Goal: Task Accomplishment & Management: Complete application form

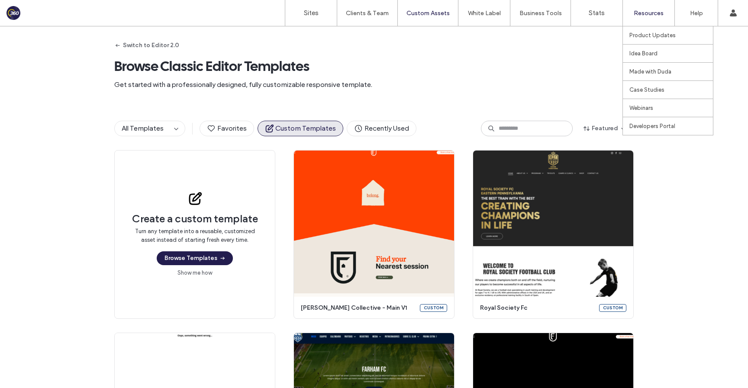
scroll to position [551, 0]
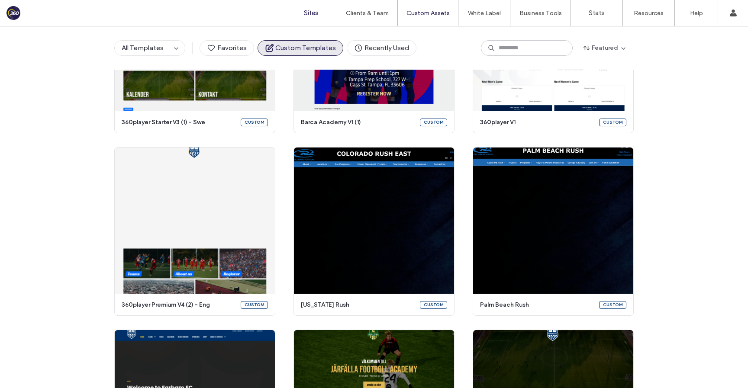
click at [309, 10] on label "Sites" at bounding box center [311, 13] width 15 height 8
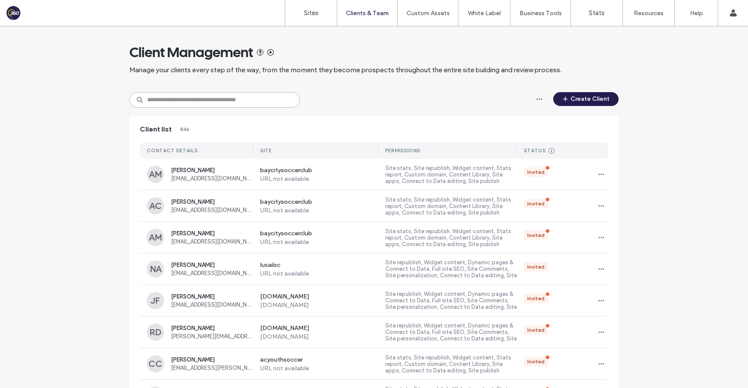
click at [227, 105] on input at bounding box center [214, 100] width 170 height 16
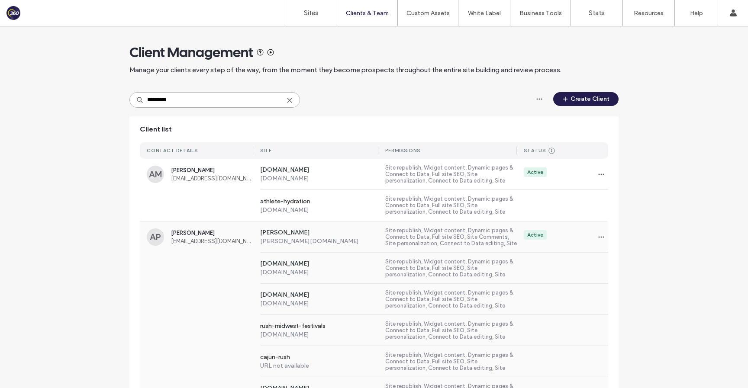
type input "*********"
click at [208, 254] on div "www.morushsoccer.com www.morushsoccer.com Site republish, Widget content, Dynam…" at bounding box center [374, 268] width 468 height 31
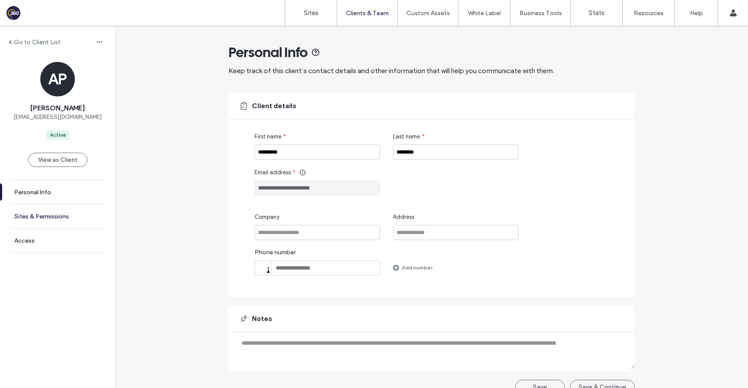
click at [55, 214] on label "Sites & Permissions" at bounding box center [41, 216] width 55 height 7
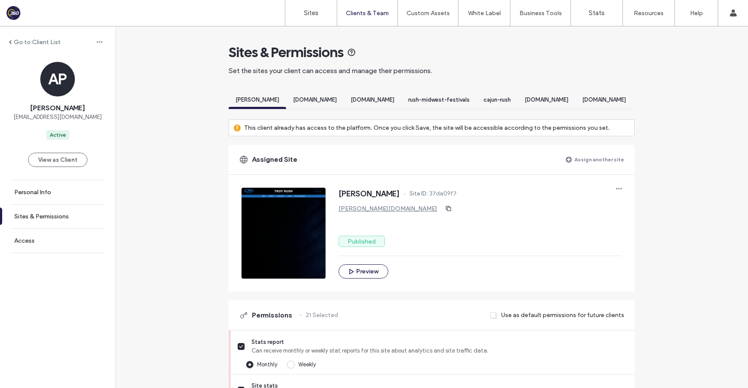
click at [580, 163] on label "Assign another site" at bounding box center [599, 159] width 50 height 15
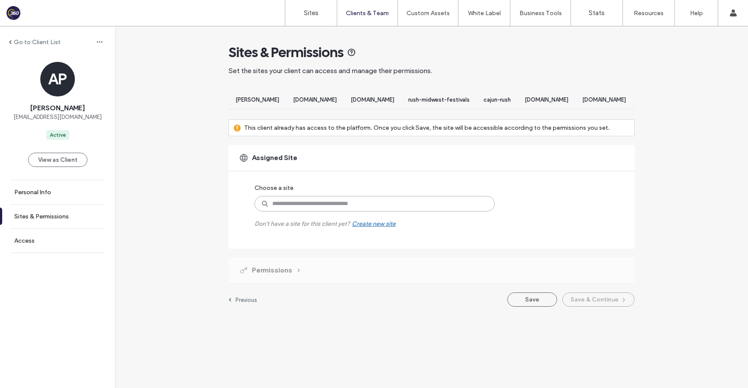
drag, startPoint x: 422, startPoint y: 206, endPoint x: 427, endPoint y: 201, distance: 6.4
click at [422, 206] on input at bounding box center [374, 204] width 240 height 16
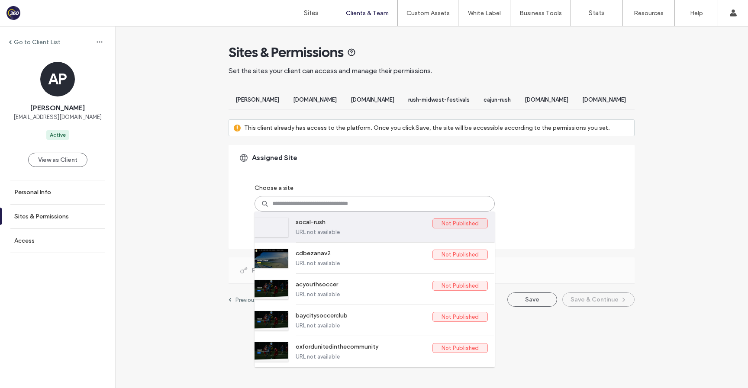
click at [325, 225] on div "socal-rush Not Published URL not available" at bounding box center [392, 227] width 192 height 31
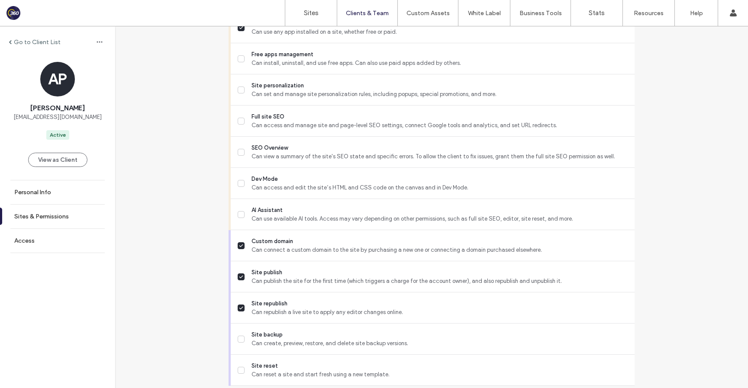
scroll to position [774, 0]
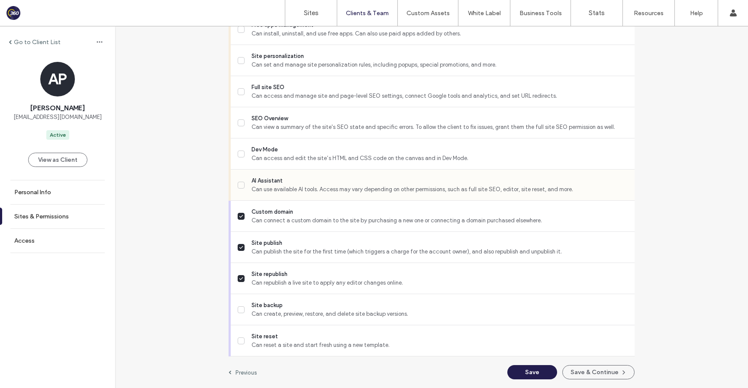
click at [304, 191] on span "Can use available AI tools. Access may vary depending on other permissions, suc…" at bounding box center [439, 189] width 376 height 9
click at [299, 162] on span "Can access and edit the site’s HTML and CSS code on the canvas and in Dev Mode." at bounding box center [439, 158] width 376 height 9
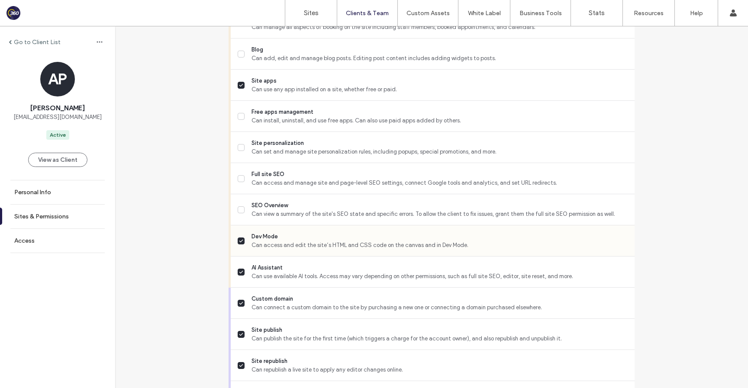
scroll to position [659, 0]
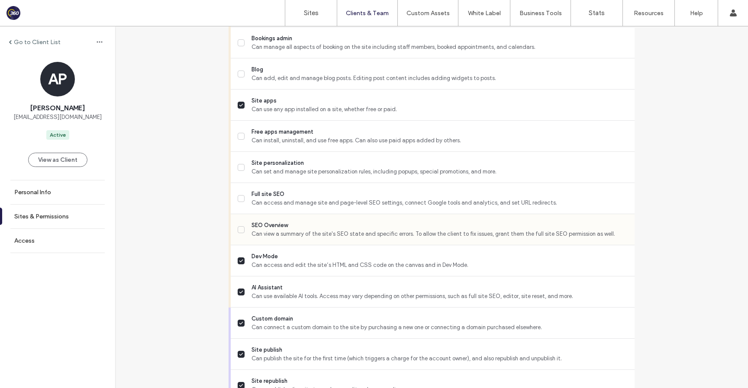
click at [272, 230] on span "SEO Overview" at bounding box center [439, 225] width 376 height 9
click at [272, 214] on div "Full site SEO Can access and manage site and page-level SEO settings, connect G…" at bounding box center [436, 198] width 397 height 31
click at [273, 176] on span "Can set and manage site personalization rules, including popups, special promot…" at bounding box center [439, 171] width 376 height 9
click at [267, 214] on div "Full site SEO Can access and manage site and page-level SEO settings, connect G…" at bounding box center [436, 198] width 397 height 31
click at [264, 207] on span "Can access and manage site and page-level SEO settings, connect Google tools an…" at bounding box center [439, 203] width 376 height 9
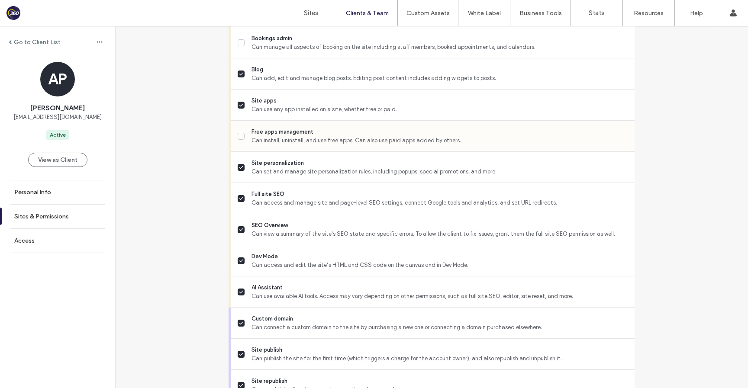
click at [272, 145] on span "Can install, uninstall, and use free apps. Can also use paid apps added by othe…" at bounding box center [439, 140] width 376 height 9
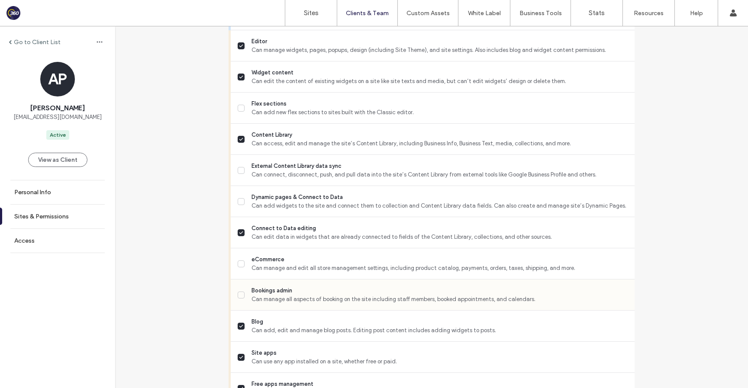
scroll to position [402, 0]
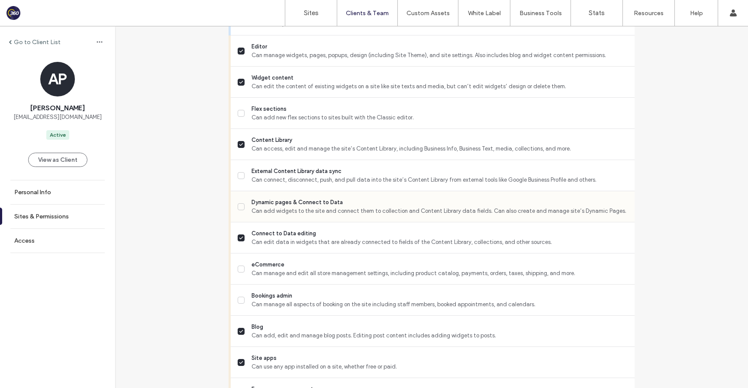
click at [266, 207] on span "Dynamic pages & Connect to Data" at bounding box center [439, 202] width 376 height 9
click at [266, 176] on span "External Content Library data sync" at bounding box center [439, 171] width 376 height 9
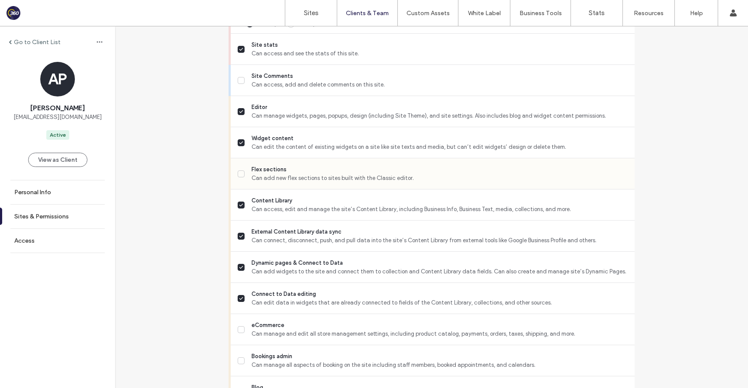
click at [261, 174] on span "Flex sections" at bounding box center [439, 169] width 376 height 9
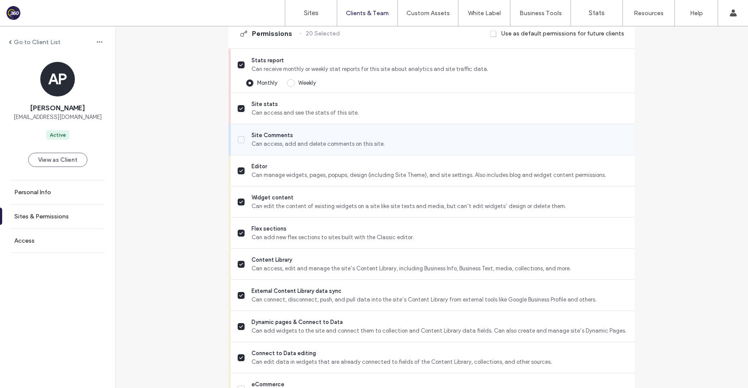
click at [260, 140] on span "Site Comments" at bounding box center [439, 135] width 376 height 9
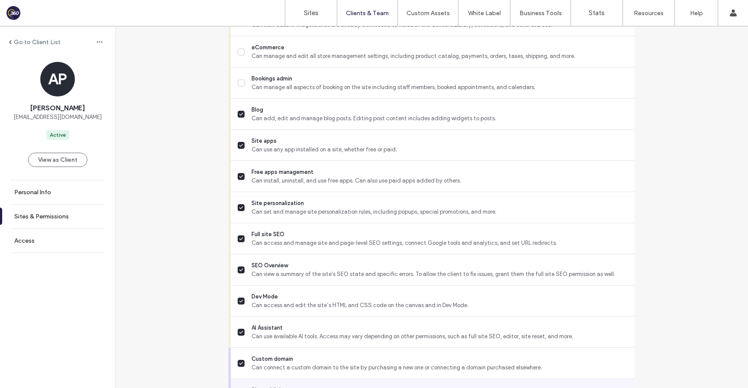
scroll to position [774, 0]
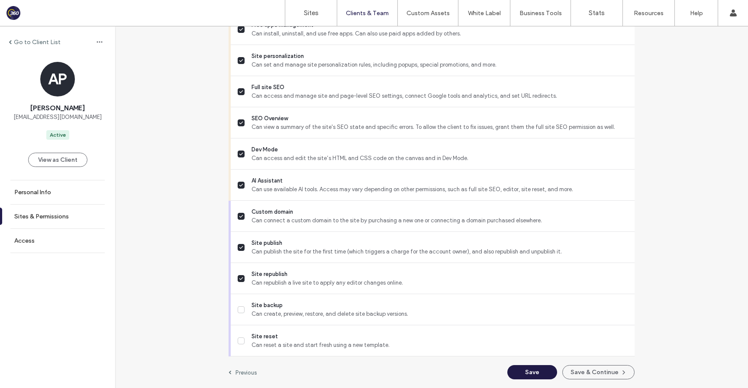
click at [519, 372] on button "Save" at bounding box center [532, 372] width 50 height 14
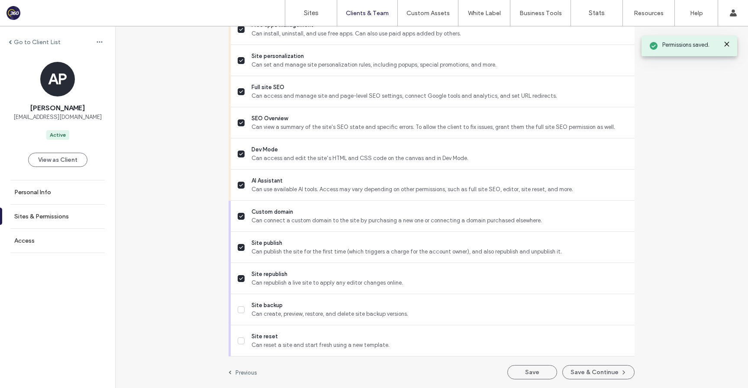
click at [31, 40] on label "Go to Client List" at bounding box center [37, 42] width 47 height 7
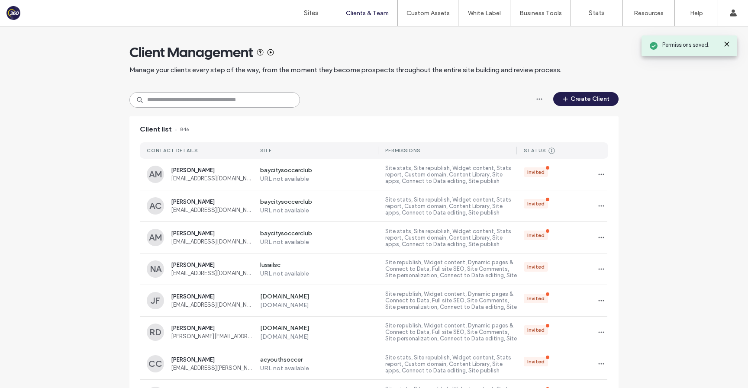
click at [257, 101] on input at bounding box center [214, 100] width 170 height 16
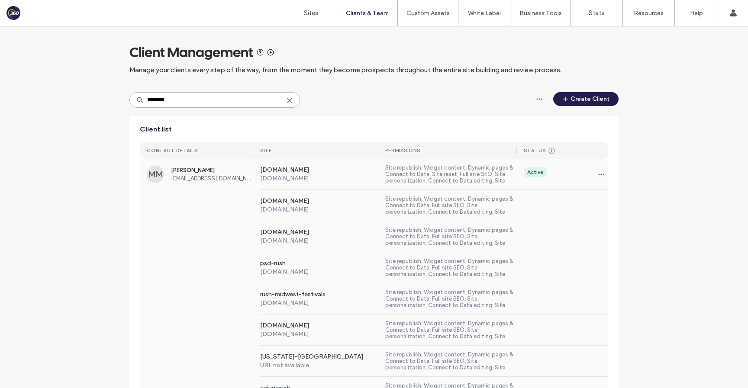
type input "********"
click at [209, 204] on div "www.kansasrush.com www.kansasrush.com Site republish, Widget content, Dynamic p…" at bounding box center [374, 205] width 468 height 31
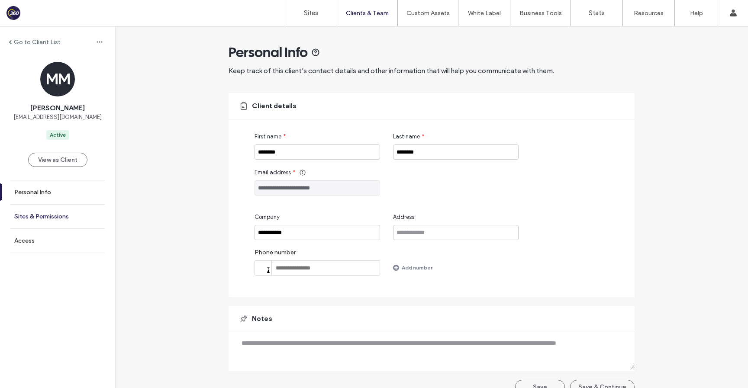
click at [63, 216] on label "Sites & Permissions" at bounding box center [41, 216] width 55 height 7
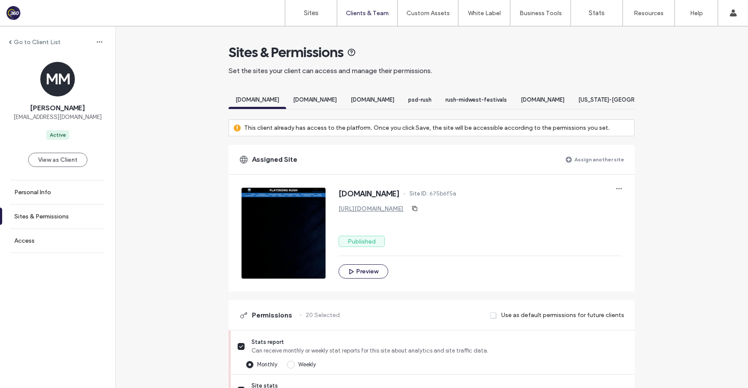
click at [597, 167] on label "Assign another site" at bounding box center [599, 159] width 50 height 15
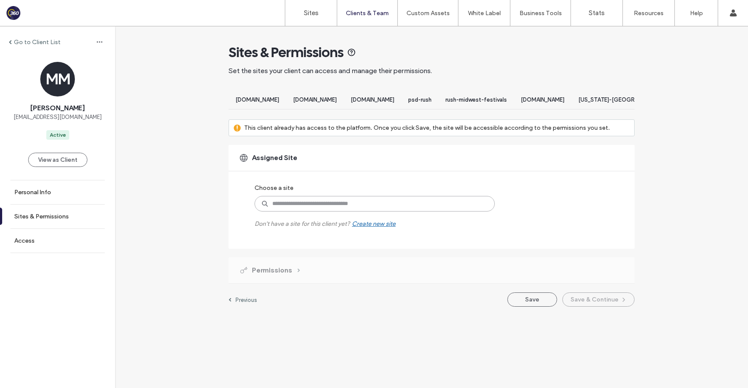
click at [408, 206] on input at bounding box center [374, 204] width 240 height 16
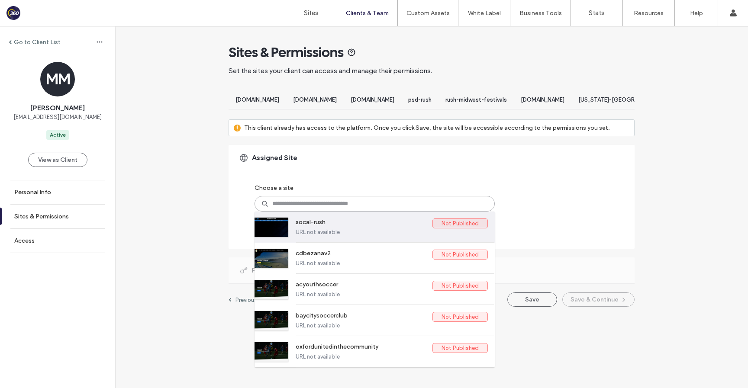
click at [309, 235] on label "URL not available" at bounding box center [392, 232] width 192 height 6
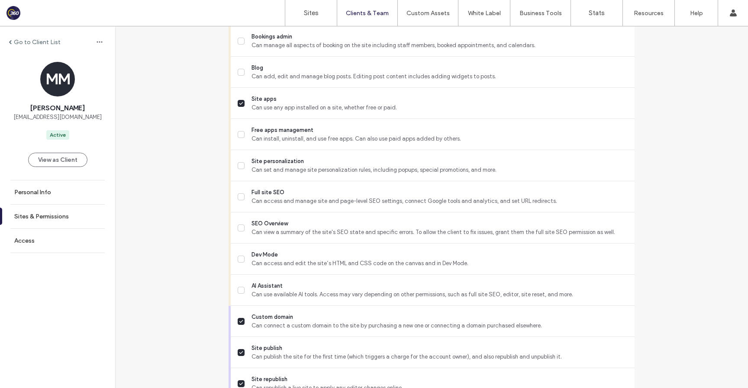
scroll to position [774, 0]
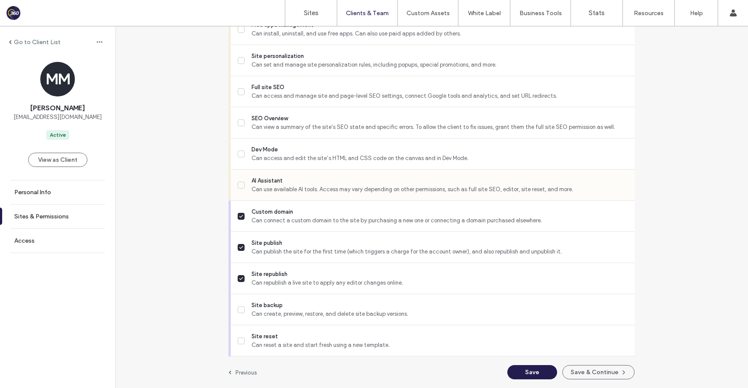
click at [306, 181] on span "AI Assistant" at bounding box center [439, 181] width 376 height 9
click at [302, 156] on span "Can access and edit the site’s HTML and CSS code on the canvas and in Dev Mode." at bounding box center [439, 158] width 376 height 9
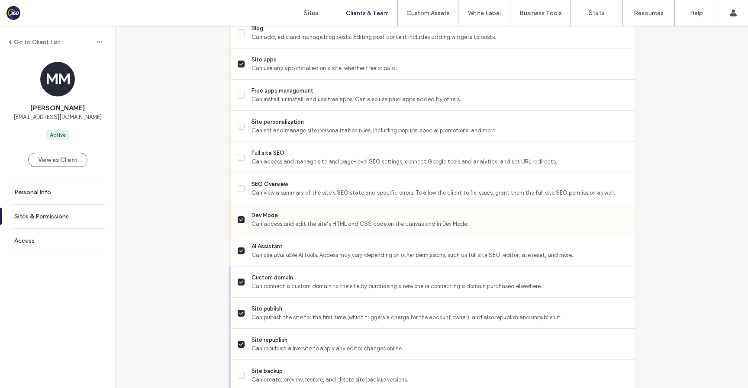
scroll to position [613, 0]
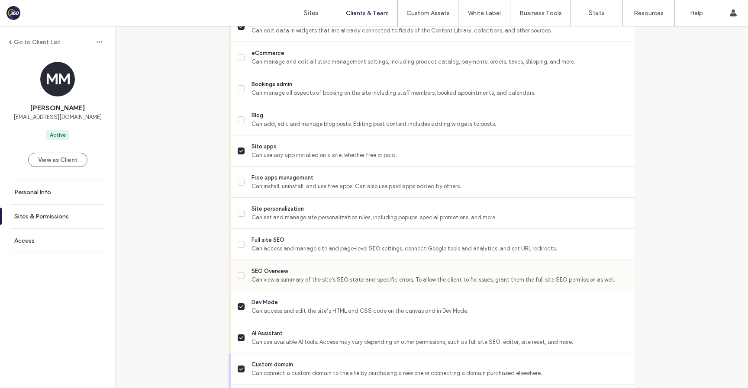
click at [273, 284] on span "Can view a summary of the site's SEO state and specific errors. To allow the cl…" at bounding box center [439, 280] width 376 height 9
click at [273, 253] on span "Can access and manage site and page-level SEO settings, connect Google tools an…" at bounding box center [439, 248] width 376 height 9
click at [276, 213] on span "Site personalization" at bounding box center [439, 209] width 376 height 9
click at [277, 182] on span "Free apps management" at bounding box center [439, 178] width 376 height 9
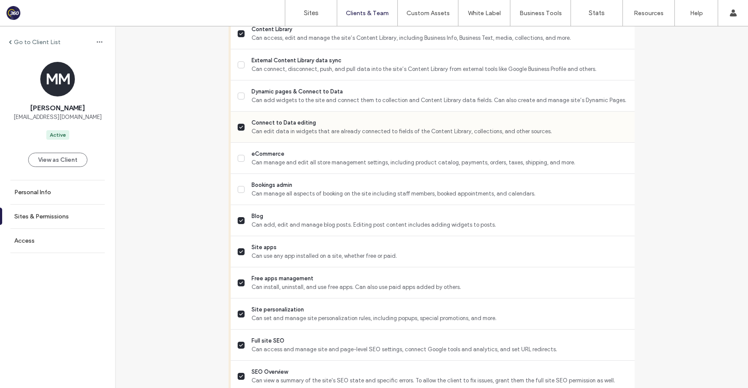
scroll to position [509, 0]
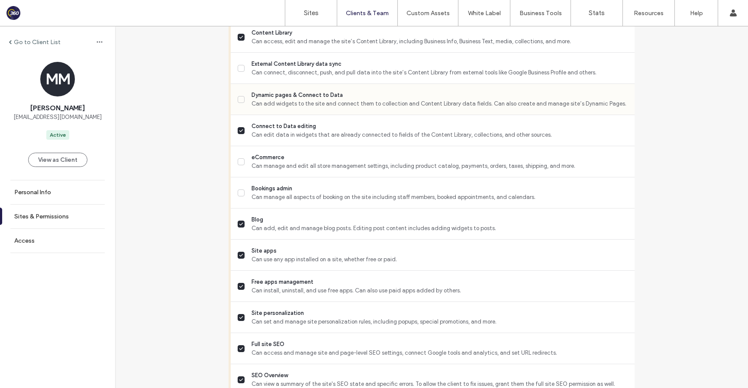
click at [282, 108] on span "Can add widgets to the site and connect them to collection and Content Library …" at bounding box center [439, 104] width 376 height 9
click at [283, 66] on div "External Content Library data sync Can connect, disconnect, push, and pull data…" at bounding box center [436, 68] width 397 height 31
click at [283, 68] on span "External Content Library data sync" at bounding box center [439, 64] width 376 height 9
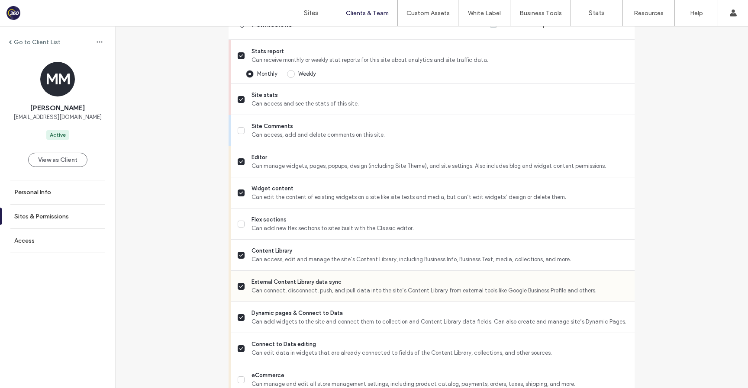
scroll to position [282, 0]
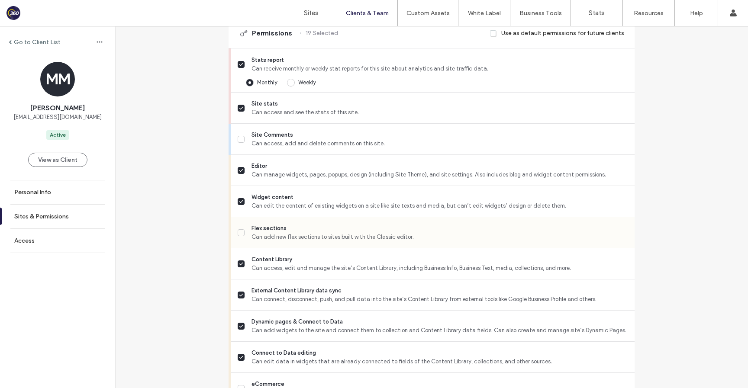
click at [272, 233] on span "Flex sections" at bounding box center [439, 228] width 376 height 9
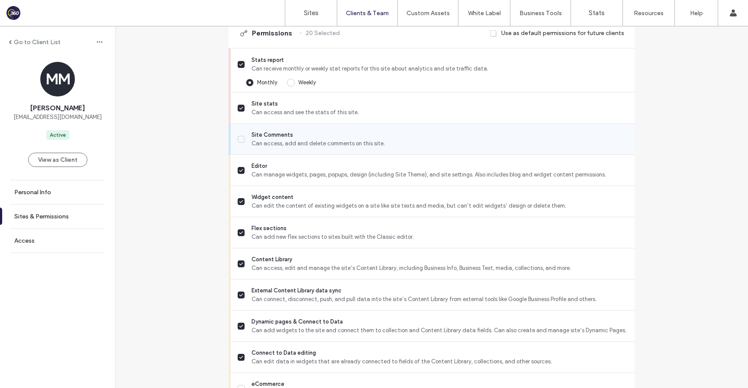
click at [279, 148] on span "Can access, add and delete comments on this site." at bounding box center [439, 143] width 376 height 9
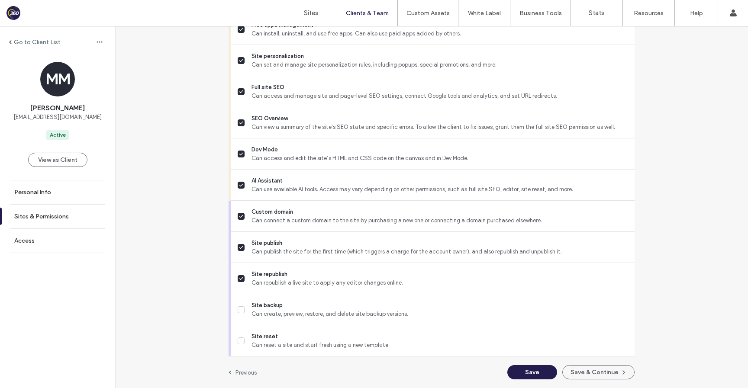
scroll to position [774, 0]
click at [542, 366] on button "Save" at bounding box center [532, 372] width 50 height 14
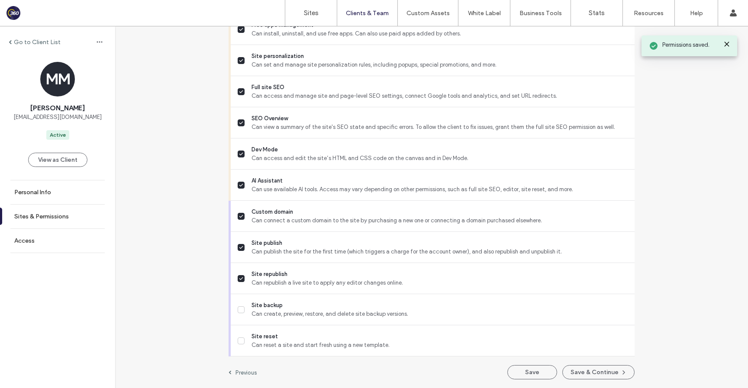
click at [16, 42] on label "Go to Client List" at bounding box center [37, 42] width 47 height 7
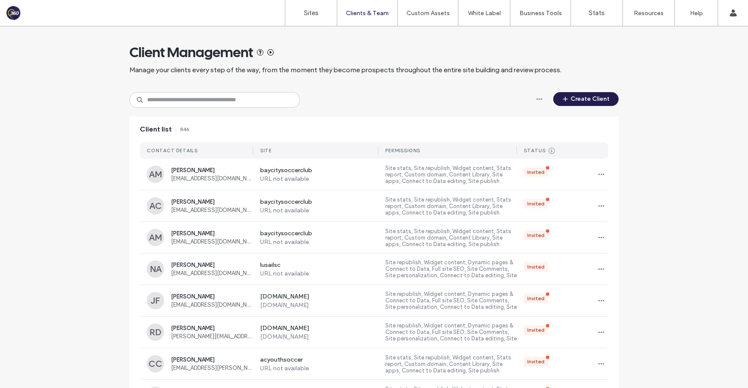
click at [185, 99] on input at bounding box center [214, 100] width 170 height 16
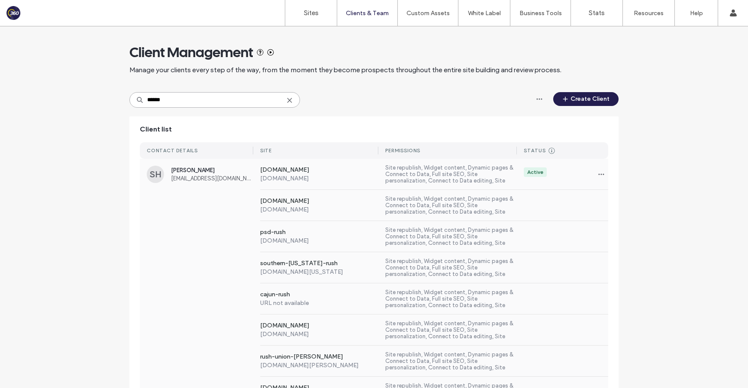
type input "******"
click at [203, 208] on div "www.rushacademypen.com www.rushacademypen.com Site republish, Widget content, D…" at bounding box center [374, 205] width 468 height 31
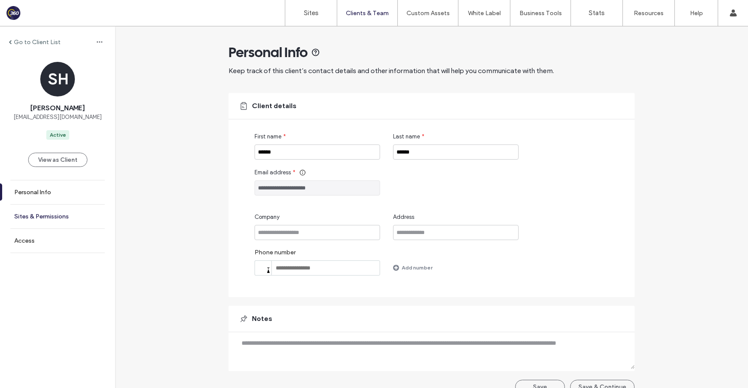
click at [42, 216] on label "Sites & Permissions" at bounding box center [41, 216] width 55 height 7
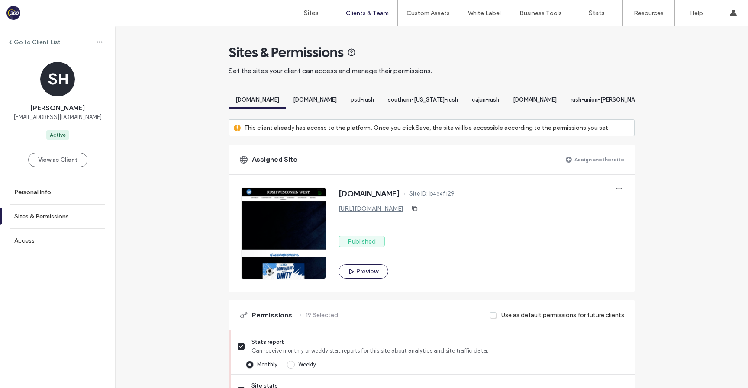
click at [585, 167] on label "Assign another site" at bounding box center [599, 159] width 50 height 15
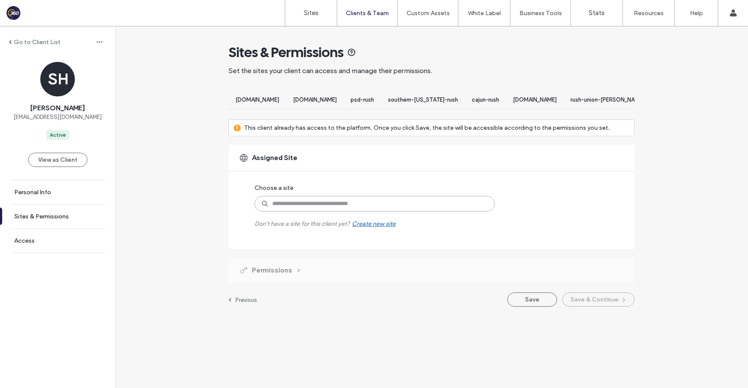
click at [420, 205] on input at bounding box center [374, 204] width 240 height 16
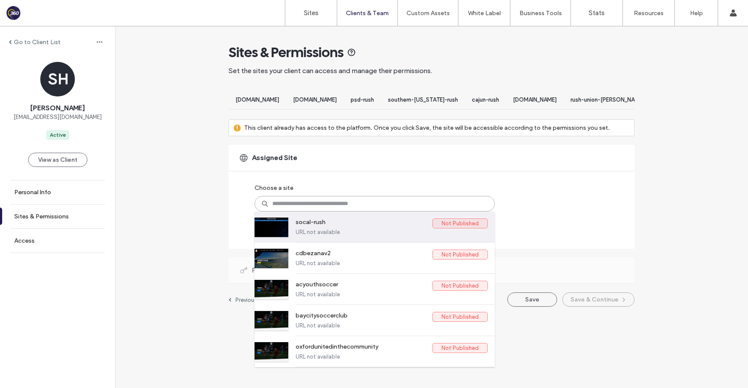
click at [317, 229] on label "socal-rush" at bounding box center [364, 224] width 137 height 10
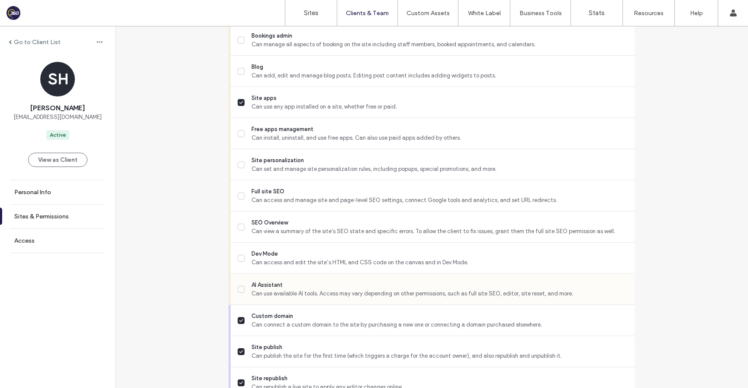
scroll to position [603, 0]
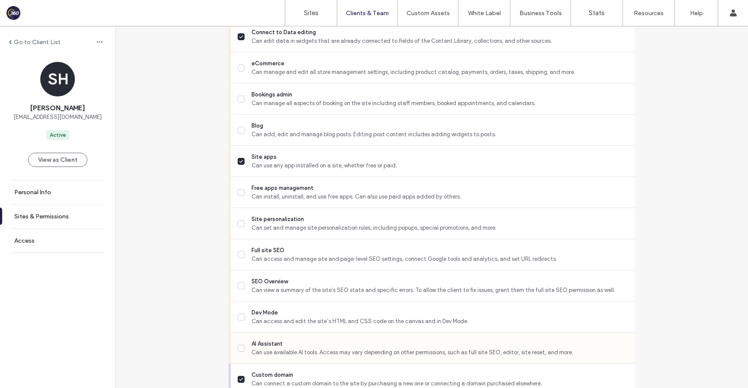
click at [274, 357] on span "Can use available AI tools. Access may vary depending on other permissions, suc…" at bounding box center [439, 352] width 376 height 9
click at [276, 317] on span "Dev Mode" at bounding box center [439, 313] width 376 height 9
click at [276, 286] on span "SEO Overview" at bounding box center [439, 281] width 376 height 9
click at [276, 264] on span "Can access and manage site and page-level SEO settings, connect Google tools an…" at bounding box center [439, 259] width 376 height 9
click at [276, 232] on span "Can set and manage site personalization rules, including popups, special promot…" at bounding box center [439, 228] width 376 height 9
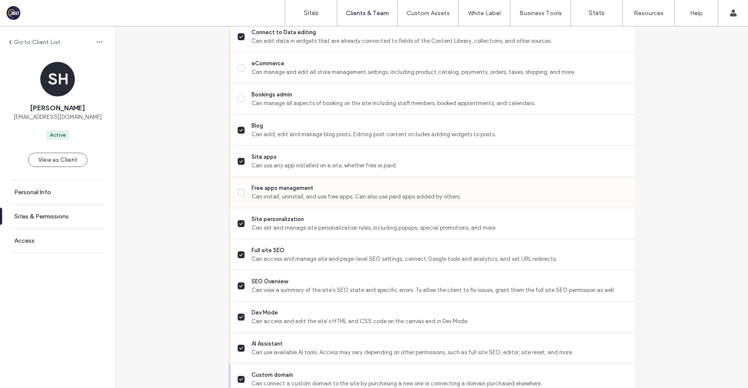
click at [276, 193] on span "Free apps management" at bounding box center [439, 188] width 376 height 9
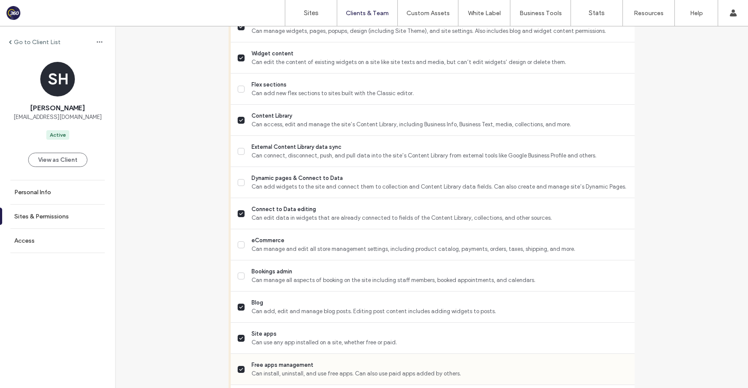
scroll to position [409, 0]
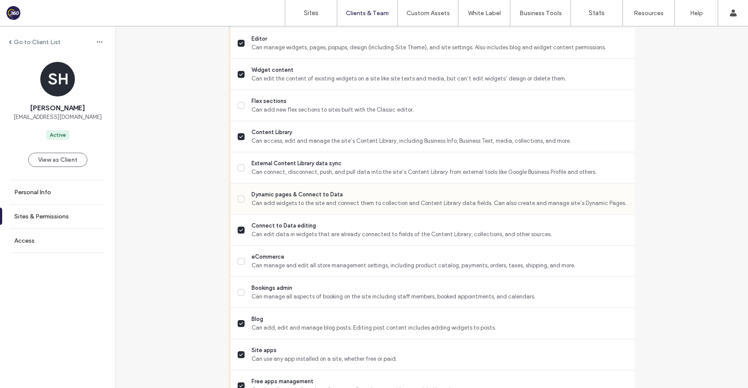
click at [270, 199] on span "Dynamic pages & Connect to Data" at bounding box center [439, 194] width 376 height 9
click at [270, 177] on span "Can connect, disconnect, push, and pull data into the site’s Content Library fr…" at bounding box center [439, 172] width 376 height 9
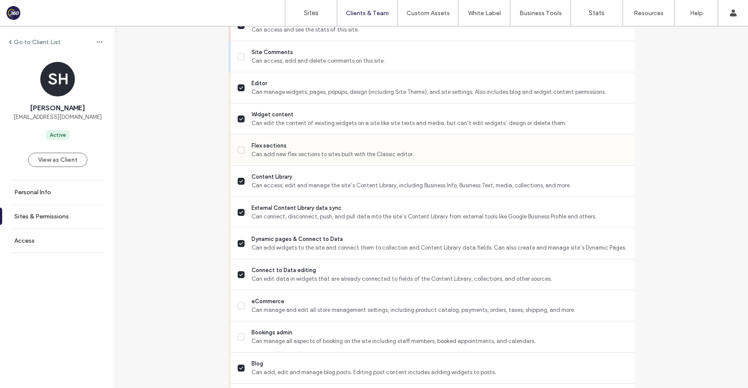
click at [268, 159] on span "Can add new flex sections to sites built with the Classic editor." at bounding box center [439, 154] width 376 height 9
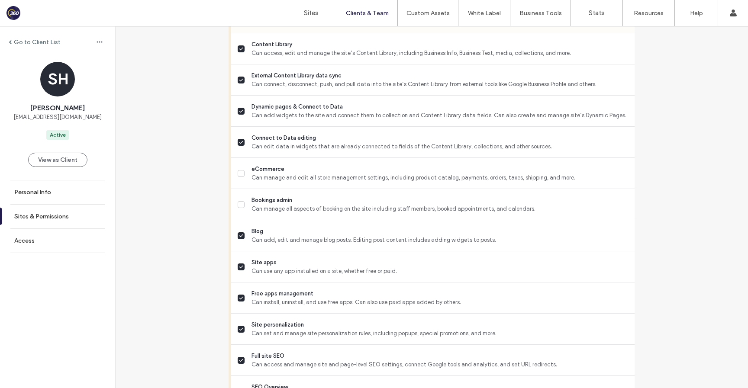
scroll to position [774, 0]
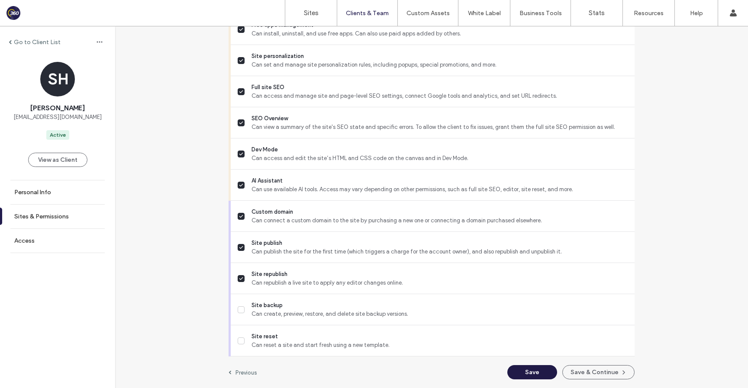
click at [526, 377] on button "Save" at bounding box center [532, 372] width 50 height 14
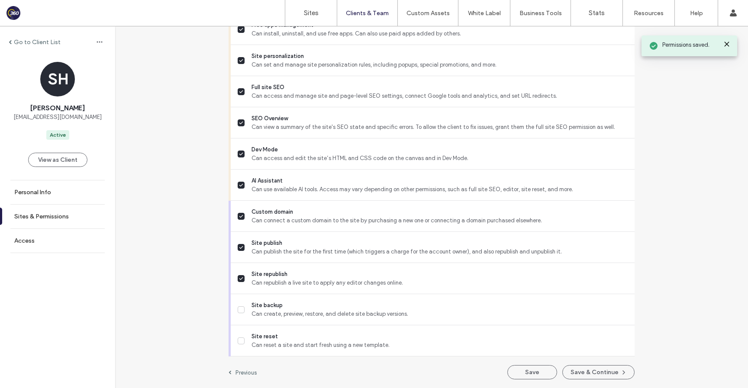
click at [26, 41] on label "Go to Client List" at bounding box center [37, 42] width 47 height 7
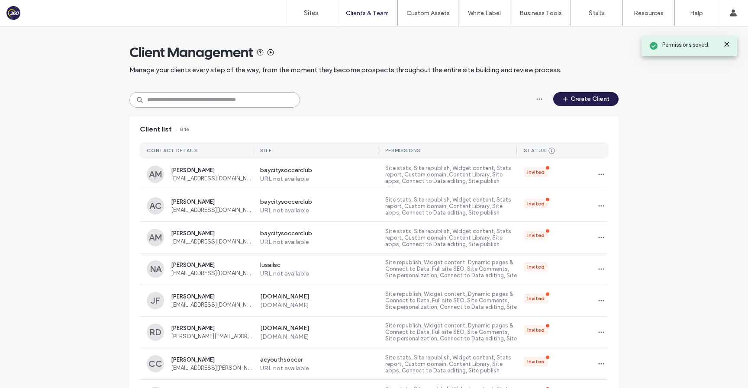
click at [209, 100] on input at bounding box center [214, 100] width 170 height 16
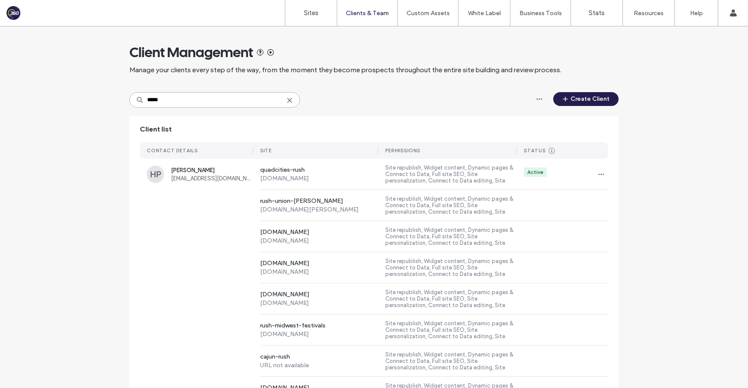
type input "*****"
click at [219, 190] on div "rush-union-milton rush-union-milton.360player.club Site republish, Widget conte…" at bounding box center [374, 205] width 468 height 31
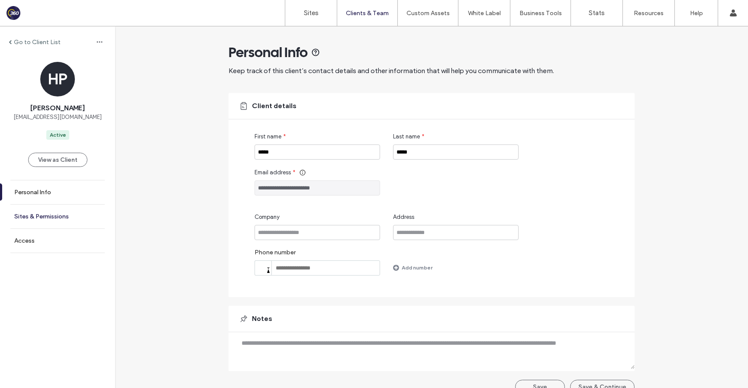
click at [46, 215] on label "Sites & Permissions" at bounding box center [41, 216] width 55 height 7
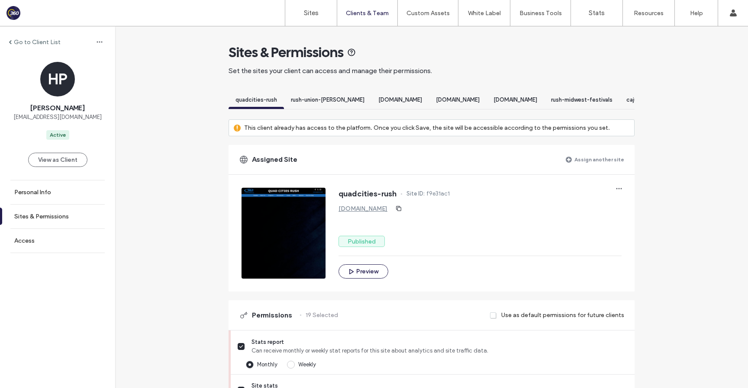
click at [593, 167] on label "Assign another site" at bounding box center [599, 159] width 50 height 15
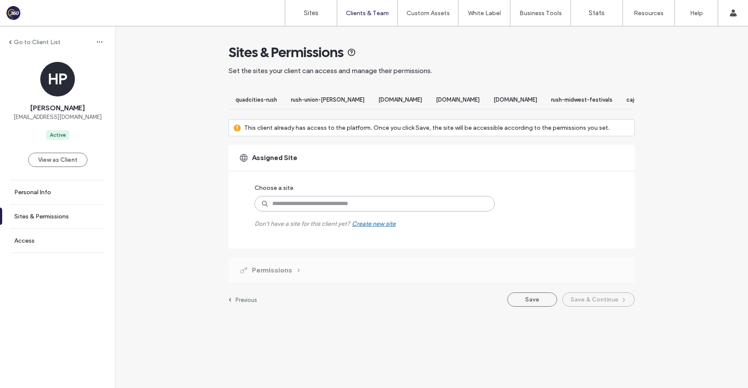
click at [367, 206] on input at bounding box center [374, 204] width 240 height 16
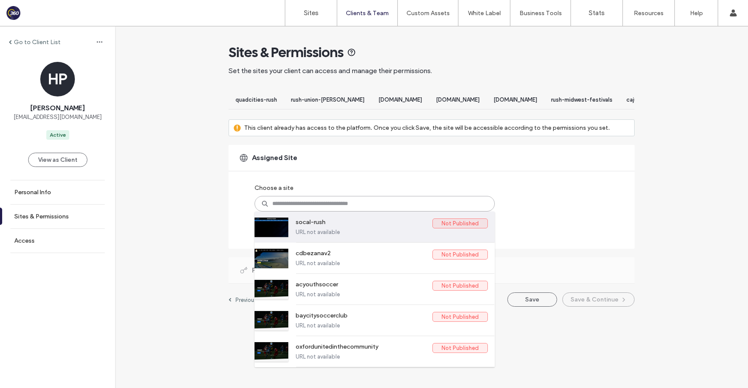
click at [355, 229] on label "socal-rush" at bounding box center [364, 224] width 137 height 10
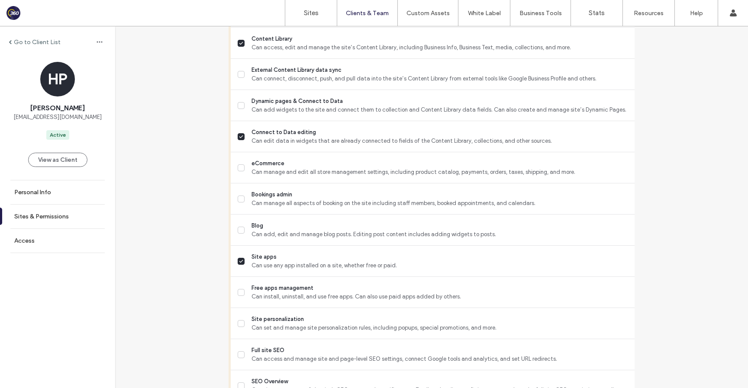
scroll to position [774, 0]
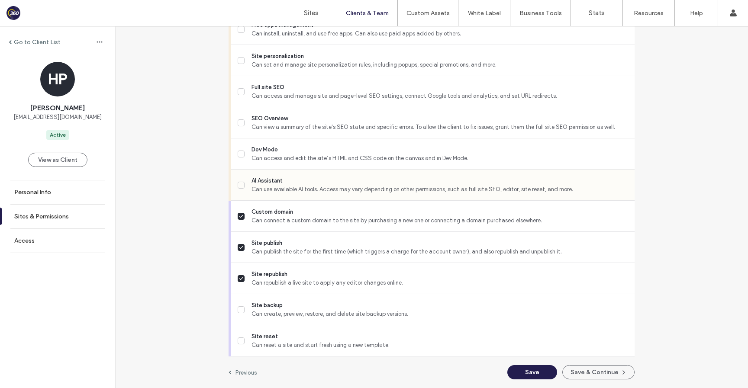
click at [322, 187] on span "Can use available AI tools. Access may vary depending on other permissions, suc…" at bounding box center [439, 189] width 376 height 9
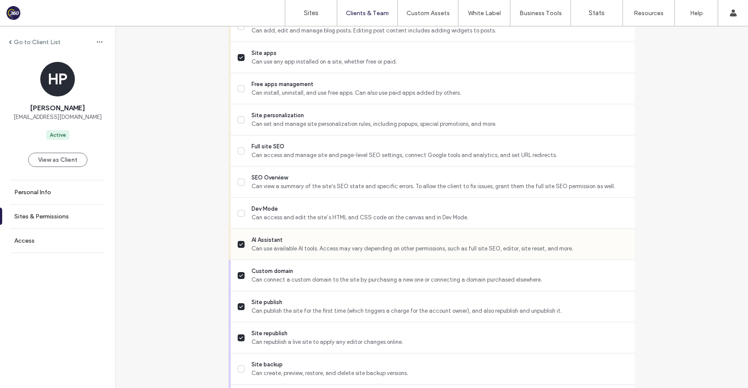
scroll to position [637, 0]
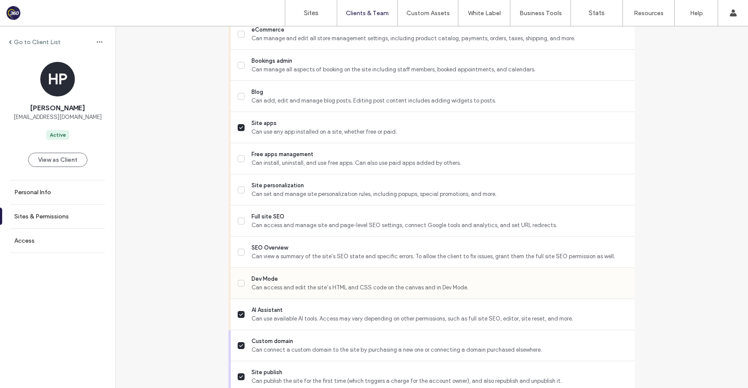
click at [274, 283] on span "Dev Mode" at bounding box center [439, 279] width 376 height 9
click at [277, 261] on span "Can view a summary of the site's SEO state and specific errors. To allow the cl…" at bounding box center [439, 256] width 376 height 9
click at [277, 229] on span "Can access and manage site and page-level SEO settings, connect Google tools an…" at bounding box center [439, 225] width 376 height 9
click at [277, 197] on span "Can set and manage site personalization rules, including popups, special promot…" at bounding box center [439, 194] width 376 height 9
click at [277, 167] on span "Can install, uninstall, and use free apps. Can also use paid apps added by othe…" at bounding box center [439, 163] width 376 height 9
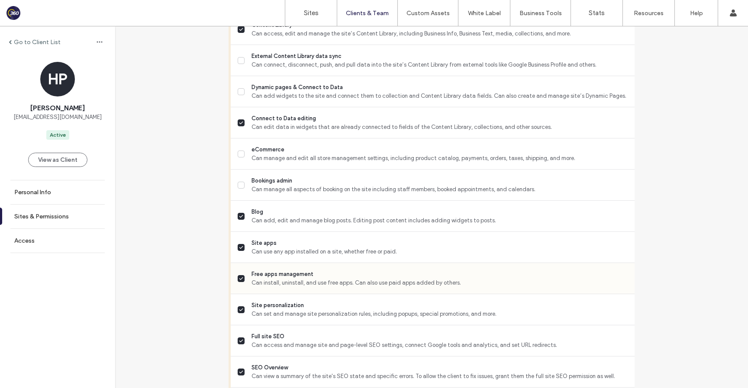
scroll to position [403, 0]
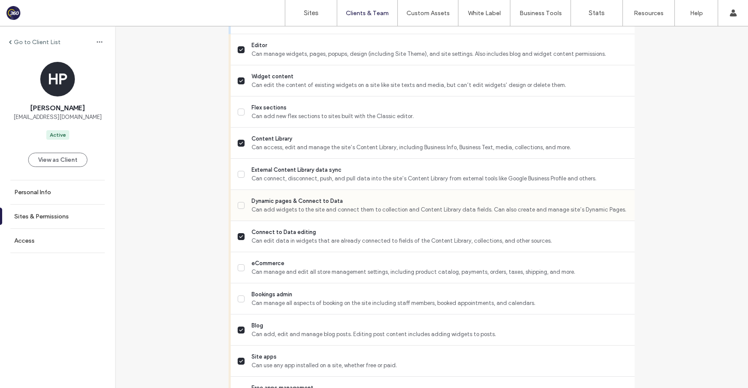
click at [269, 203] on div "Dynamic pages & Connect to Data Can add widgets to the site and connect them to…" at bounding box center [436, 205] width 397 height 31
click at [268, 214] on span "Can add widgets to the site and connect them to collection and Content Library …" at bounding box center [439, 210] width 376 height 9
click at [268, 183] on span "Can connect, disconnect, push, and pull data into the site’s Content Library fr…" at bounding box center [439, 178] width 376 height 9
click at [270, 120] on span "Can add new flex sections to sites built with the Classic editor." at bounding box center [439, 116] width 376 height 9
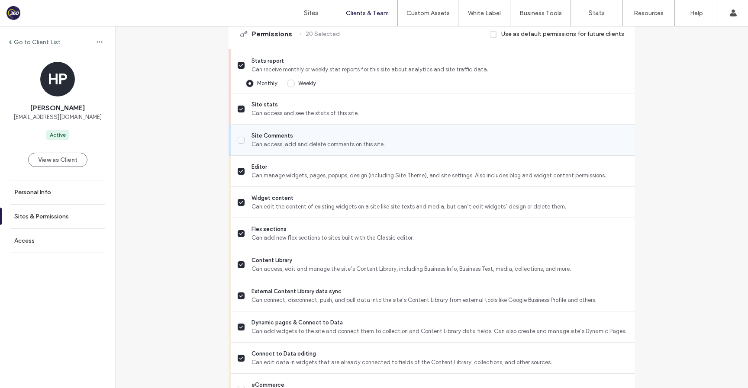
click at [266, 140] on span "Site Comments" at bounding box center [439, 136] width 376 height 9
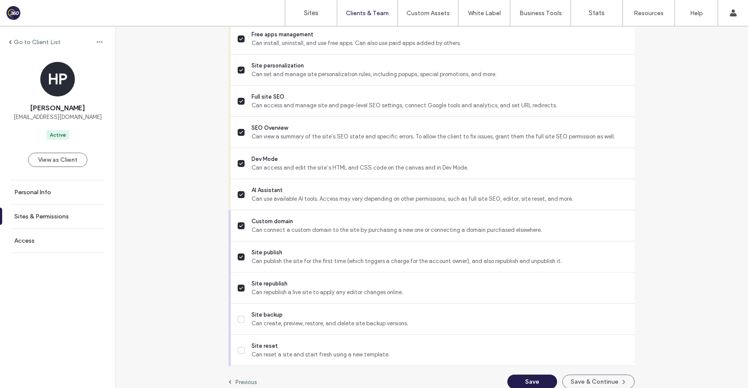
scroll to position [774, 0]
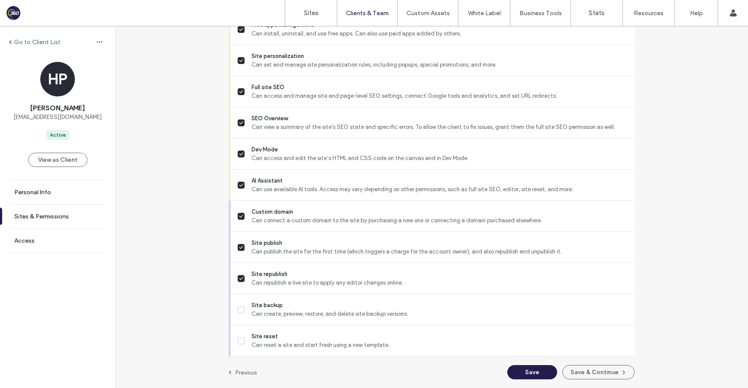
click at [530, 372] on button "Save" at bounding box center [532, 372] width 50 height 14
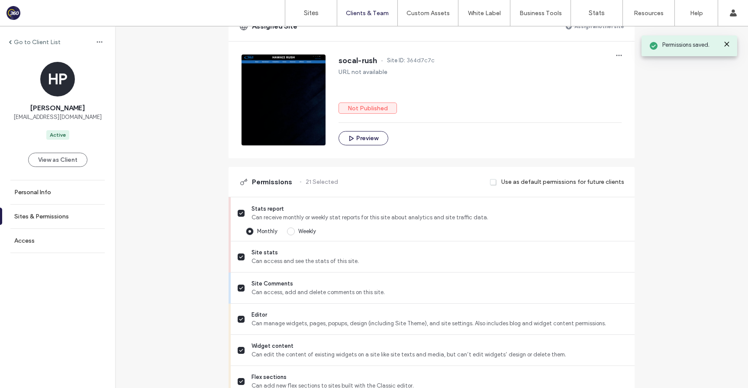
scroll to position [0, 0]
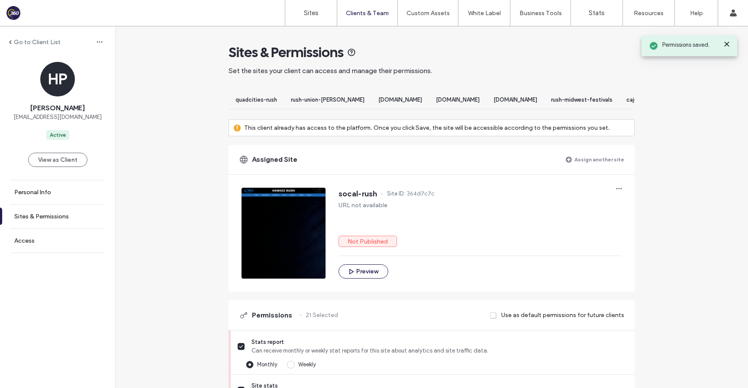
click at [26, 50] on div "Go to Client List HP Hiral Patel HIralpatel9202@gmail.com Active View as Client…" at bounding box center [57, 207] width 115 height 362
click at [26, 41] on label "Go to Client List" at bounding box center [37, 42] width 47 height 7
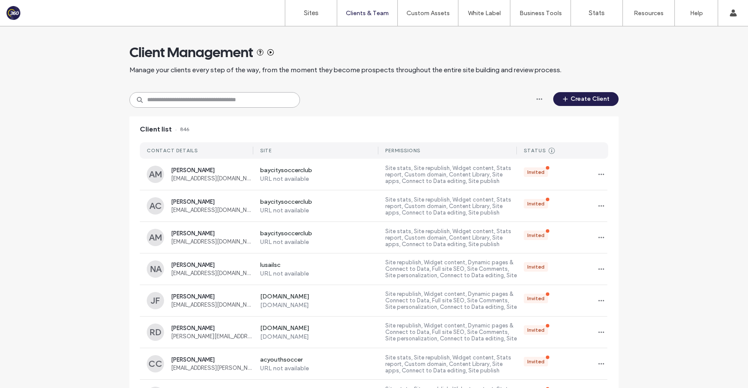
click at [237, 102] on input at bounding box center [214, 100] width 170 height 16
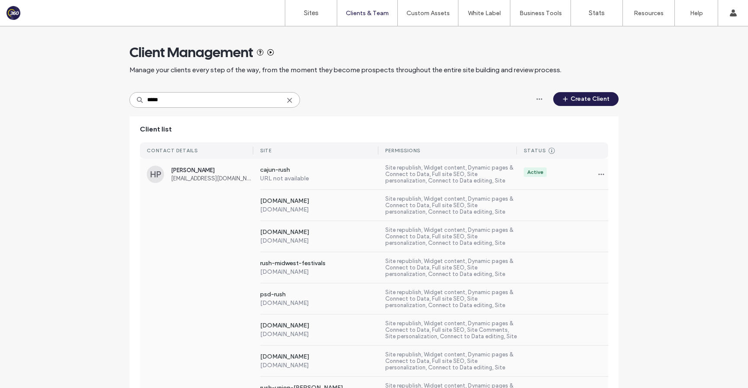
type input "*****"
click at [213, 189] on div "HP Harry Patel pharrypatel0007@gmail.com cajun-rush URL not available Site repu…" at bounding box center [374, 174] width 468 height 31
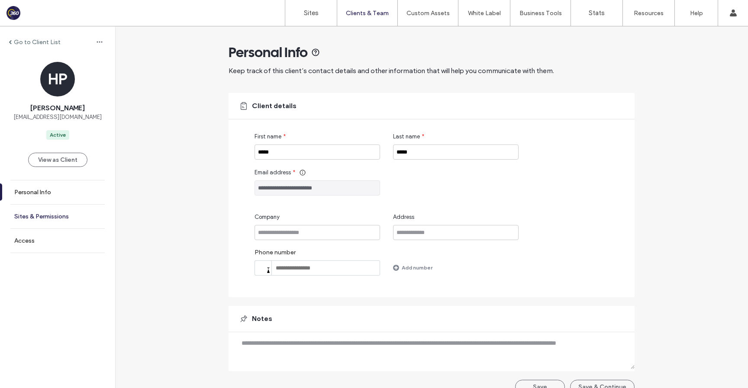
click at [45, 216] on label "Sites & Permissions" at bounding box center [41, 216] width 55 height 7
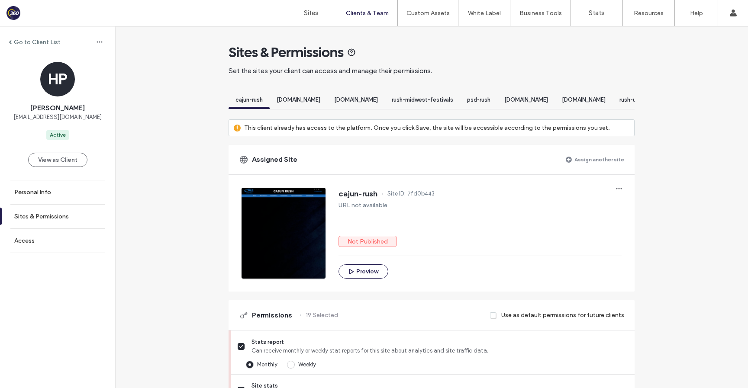
click at [586, 167] on label "Assign another site" at bounding box center [599, 159] width 50 height 15
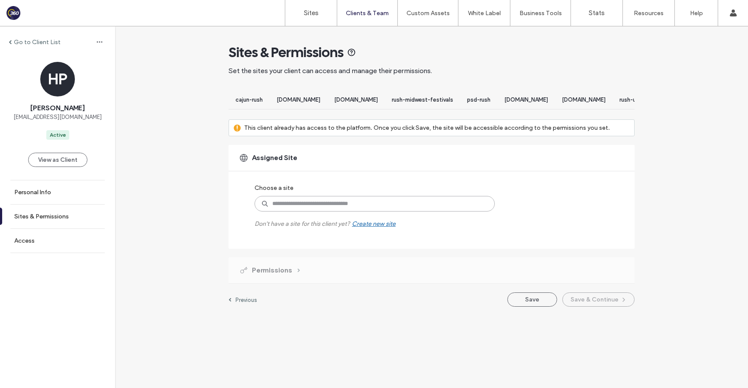
click at [394, 210] on input at bounding box center [374, 204] width 240 height 16
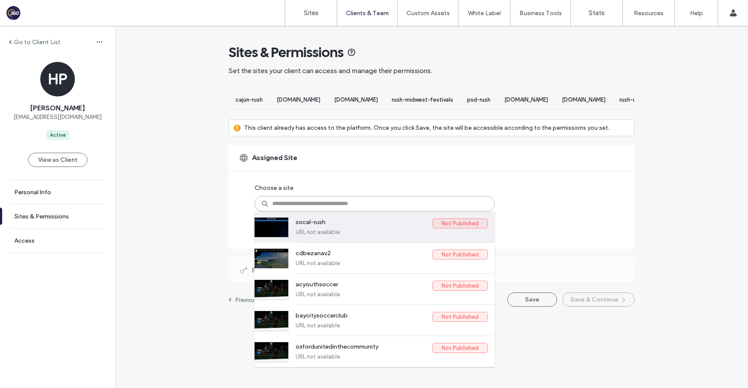
click at [309, 229] on label "socal-rush" at bounding box center [364, 224] width 137 height 10
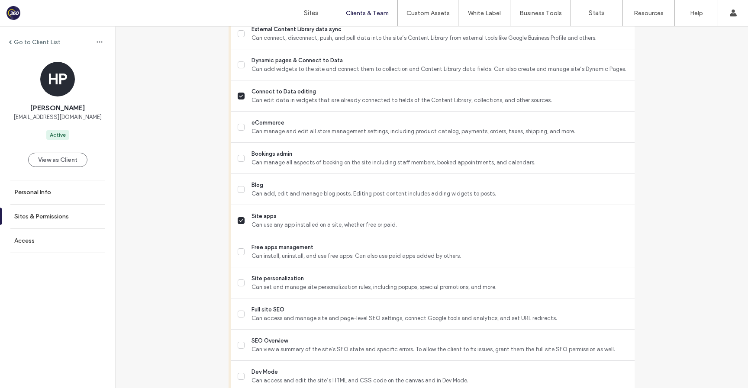
scroll to position [774, 0]
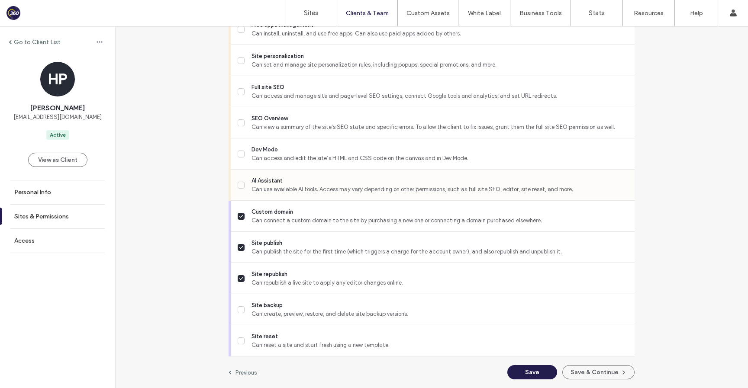
click at [309, 188] on span "Can use available AI tools. Access may vary depending on other permissions, suc…" at bounding box center [439, 189] width 376 height 9
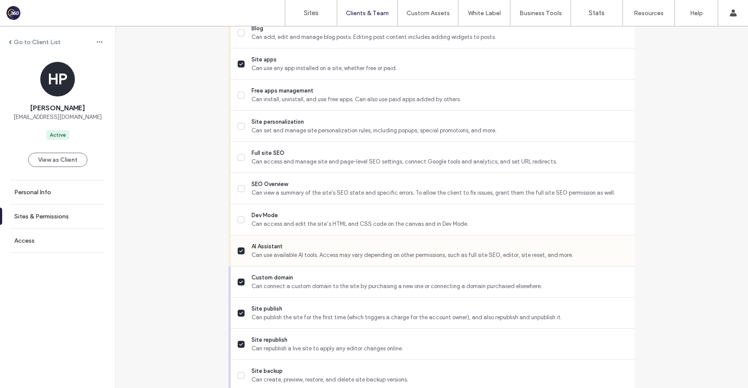
scroll to position [648, 0]
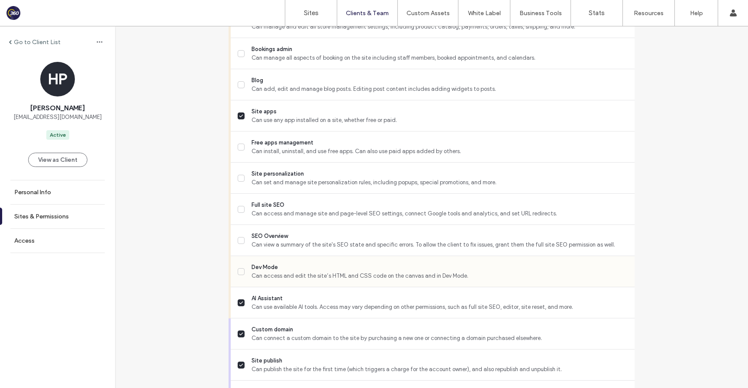
click at [274, 280] on span "Can access and edit the site’s HTML and CSS code on the canvas and in Dev Mode." at bounding box center [439, 276] width 376 height 9
click at [275, 249] on span "Can view a summary of the site's SEO state and specific errors. To allow the cl…" at bounding box center [439, 245] width 376 height 9
click at [274, 218] on span "Can access and manage site and page-level SEO settings, connect Google tools an…" at bounding box center [439, 213] width 376 height 9
click at [274, 187] on span "Can set and manage site personalization rules, including popups, special promot…" at bounding box center [439, 182] width 376 height 9
click at [274, 156] on span "Can install, uninstall, and use free apps. Can also use paid apps added by othe…" at bounding box center [439, 151] width 376 height 9
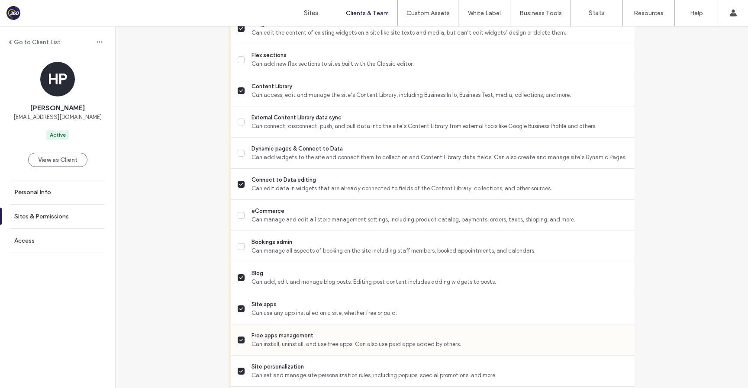
scroll to position [433, 0]
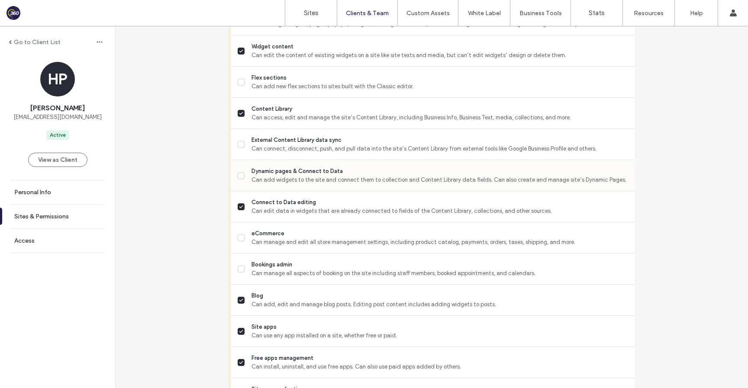
click at [268, 184] on span "Can add widgets to the site and connect them to collection and Content Library …" at bounding box center [439, 180] width 376 height 9
click at [270, 153] on span "Can connect, disconnect, push, and pull data into the site’s Content Library fr…" at bounding box center [439, 149] width 376 height 9
click at [268, 91] on span "Can add new flex sections to sites built with the Classic editor." at bounding box center [439, 86] width 376 height 9
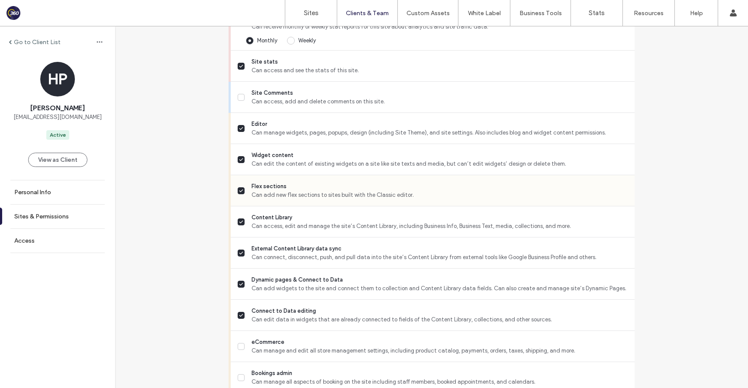
scroll to position [201, 0]
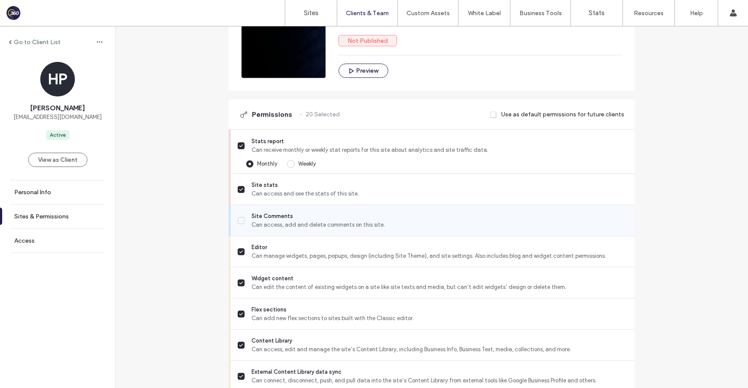
click at [263, 221] on span "Site Comments" at bounding box center [439, 216] width 376 height 9
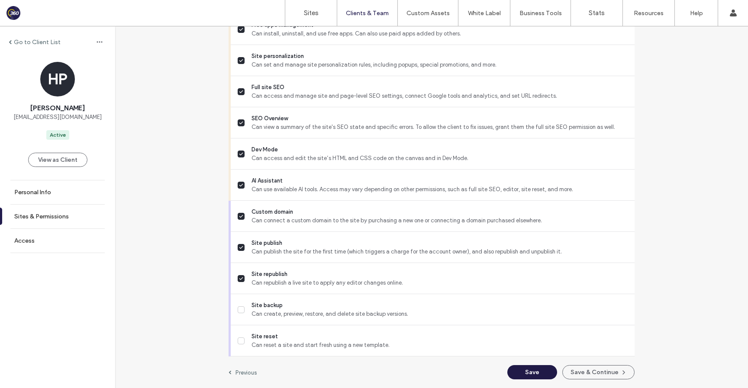
click at [531, 373] on button "Save" at bounding box center [532, 372] width 50 height 14
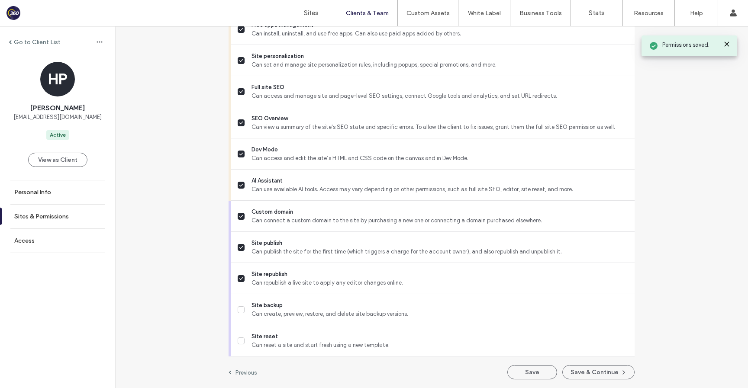
click at [47, 40] on label "Go to Client List" at bounding box center [37, 42] width 47 height 7
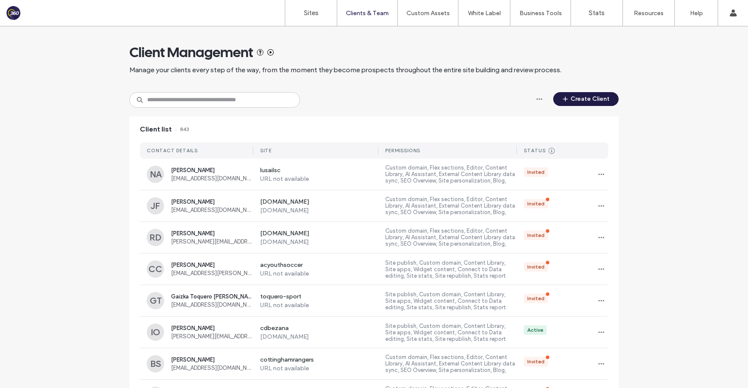
click at [596, 99] on button "Create Client" at bounding box center [585, 99] width 65 height 14
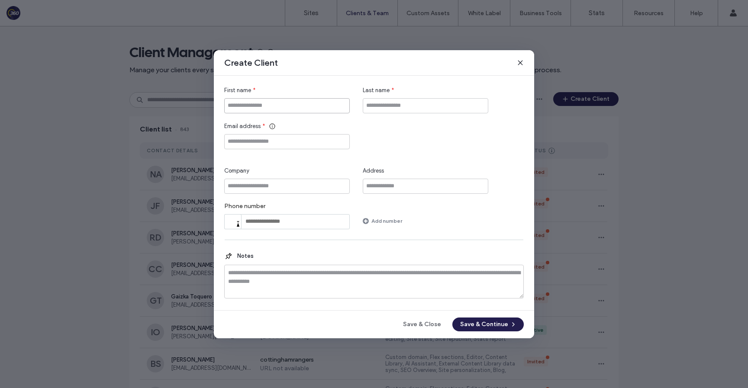
click at [302, 101] on input "First name" at bounding box center [286, 105] width 125 height 15
paste input "**********"
click at [242, 106] on input "**********" at bounding box center [286, 105] width 125 height 15
type input "****"
paste input "**********"
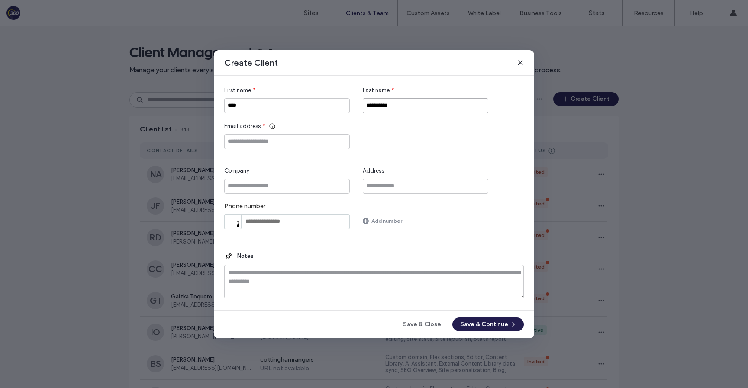
type input "**********"
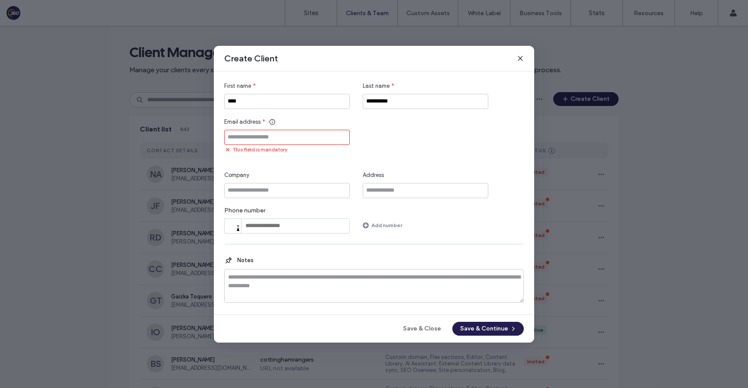
paste input "**********"
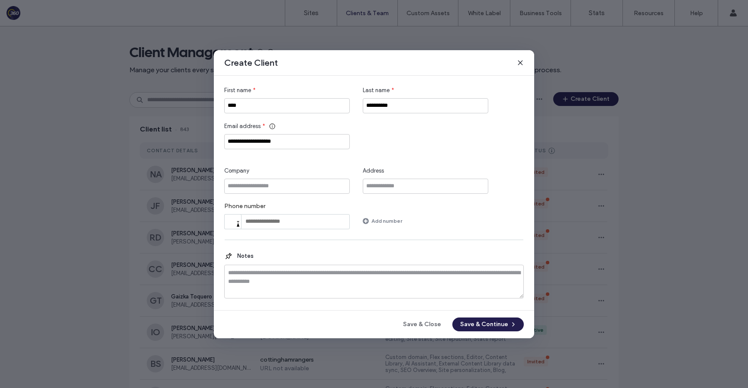
click at [358, 149] on div "**********" at bounding box center [373, 157] width 299 height 143
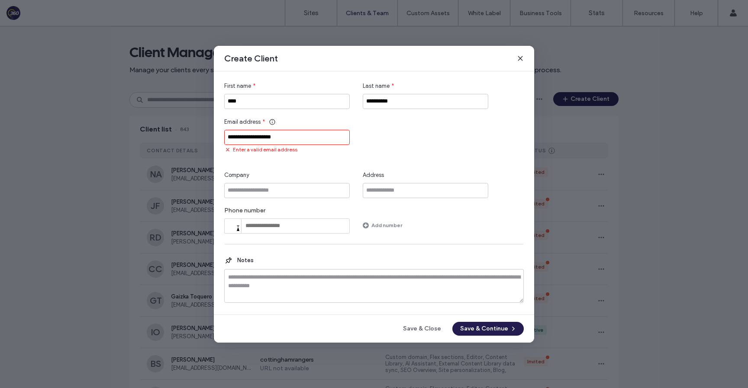
click at [232, 138] on input "**********" at bounding box center [286, 137] width 125 height 15
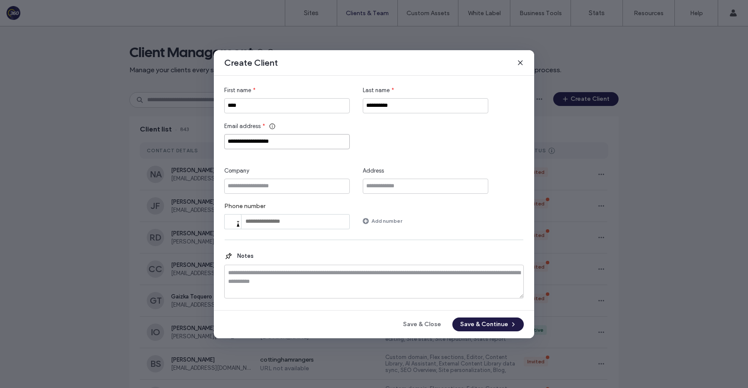
type input "**********"
click at [477, 319] on button "Save & Continue" at bounding box center [487, 325] width 71 height 14
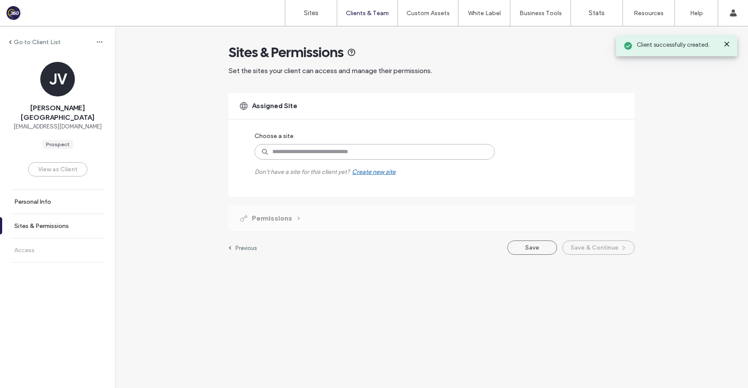
click at [358, 151] on input at bounding box center [374, 152] width 240 height 16
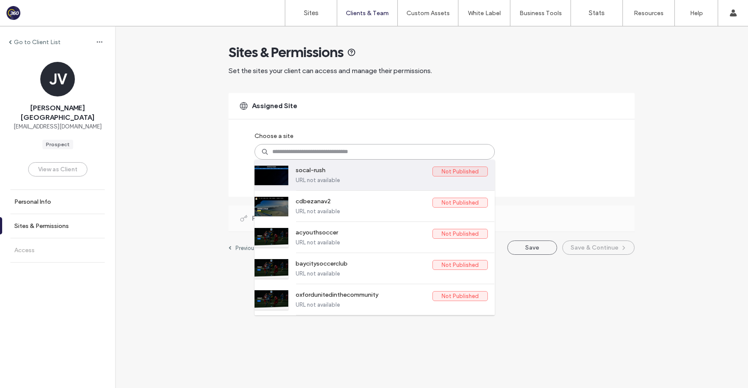
click at [346, 173] on label "socal-rush" at bounding box center [364, 172] width 137 height 10
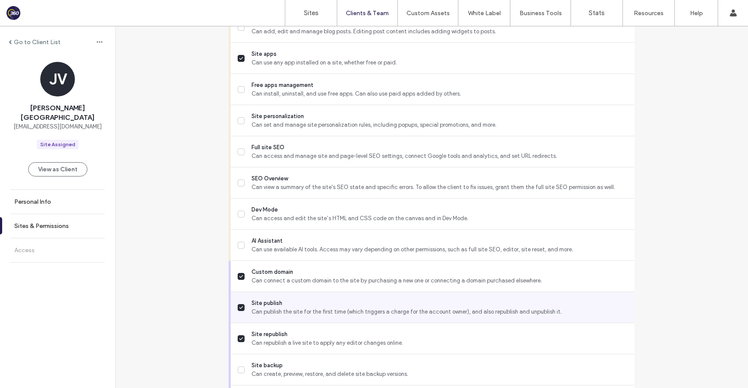
scroll to position [624, 0]
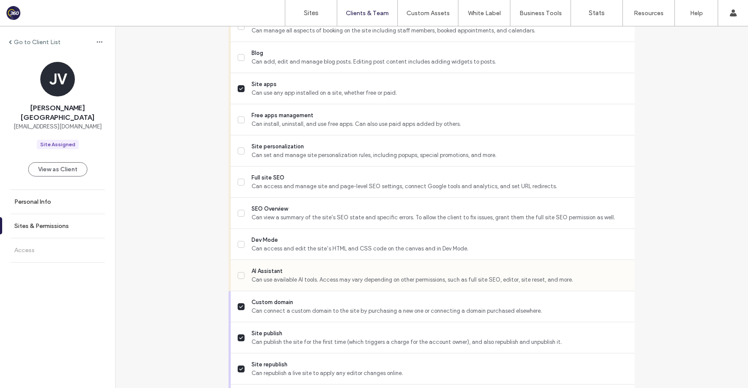
click at [311, 274] on span "AI Assistant" at bounding box center [439, 271] width 376 height 9
click at [311, 248] on span "Can access and edit the site’s HTML and CSS code on the canvas and in Dev Mode." at bounding box center [439, 248] width 376 height 9
click at [299, 210] on span "SEO Overview" at bounding box center [439, 209] width 376 height 9
click at [296, 180] on span "Full site SEO" at bounding box center [439, 178] width 376 height 9
click at [296, 147] on span "Site personalization" at bounding box center [439, 146] width 376 height 9
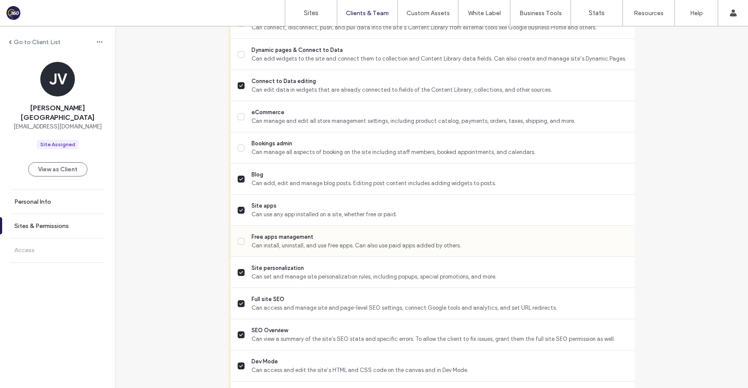
click at [283, 236] on span "Free apps management" at bounding box center [439, 237] width 376 height 9
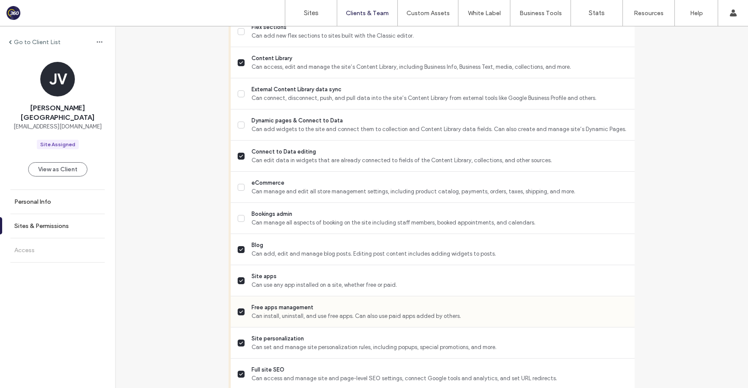
scroll to position [352, 0]
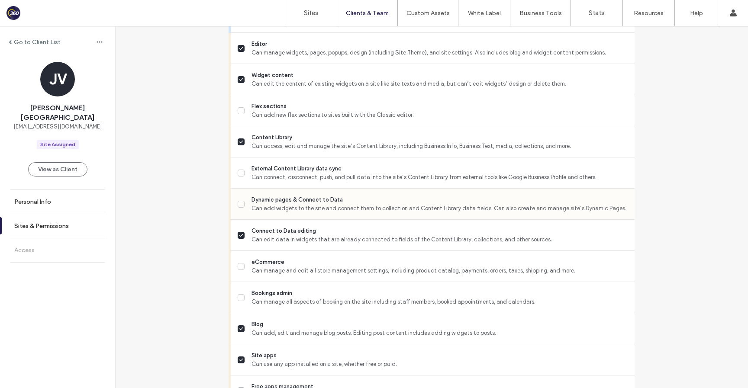
click at [276, 211] on span "Can add widgets to the site and connect them to collection and Content Library …" at bounding box center [439, 208] width 376 height 9
click at [273, 176] on span "Can connect, disconnect, push, and pull data into the site’s Content Library fr…" at bounding box center [439, 177] width 376 height 9
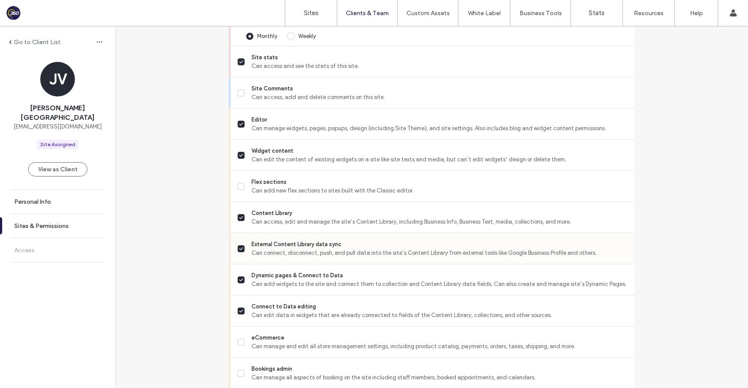
scroll to position [266, 0]
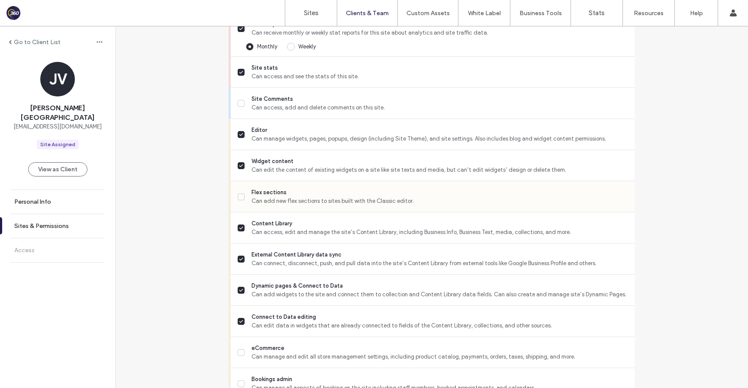
click at [267, 200] on span "Can add new flex sections to sites built with the Classic editor." at bounding box center [439, 201] width 376 height 9
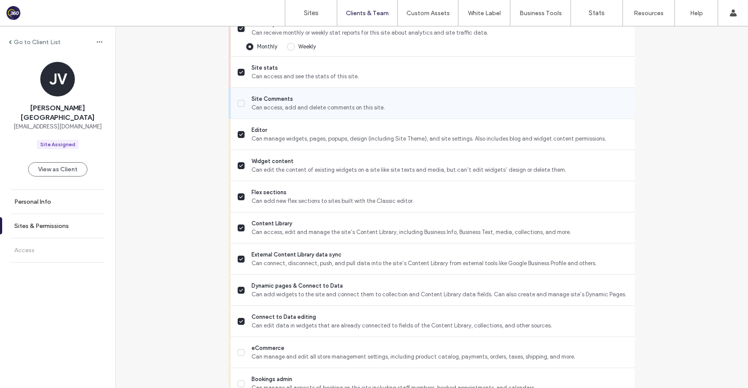
click at [271, 109] on span "Can access, add and delete comments on this site." at bounding box center [439, 107] width 376 height 9
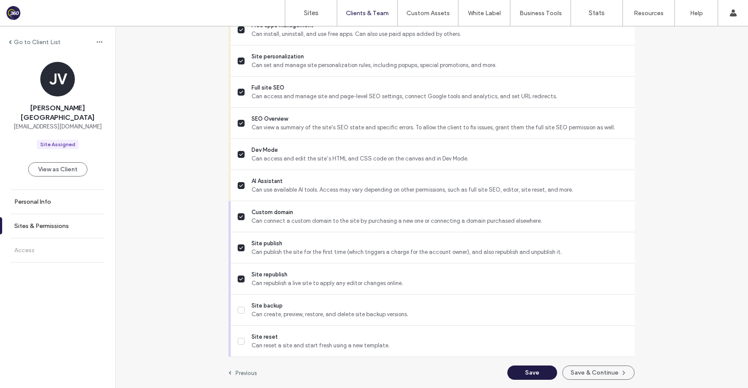
click at [529, 370] on button "Save" at bounding box center [532, 373] width 50 height 14
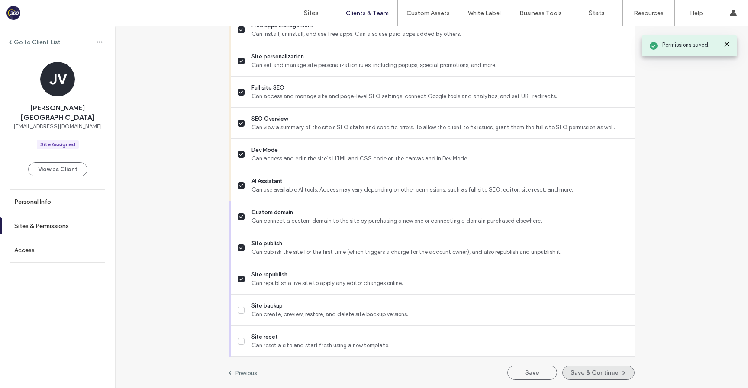
click at [586, 376] on button "Save & Continue" at bounding box center [598, 373] width 72 height 14
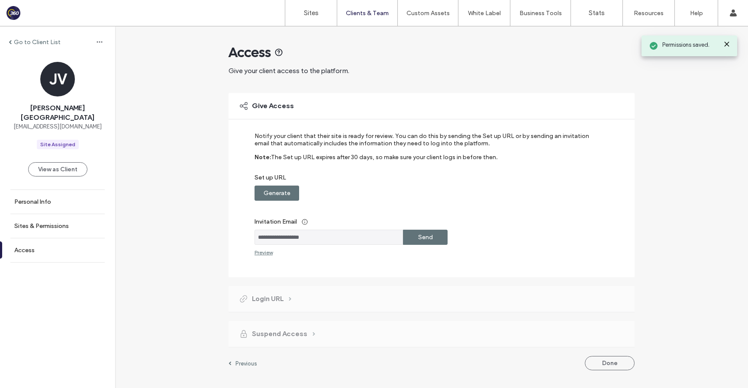
click at [276, 192] on label "Generate" at bounding box center [277, 193] width 27 height 16
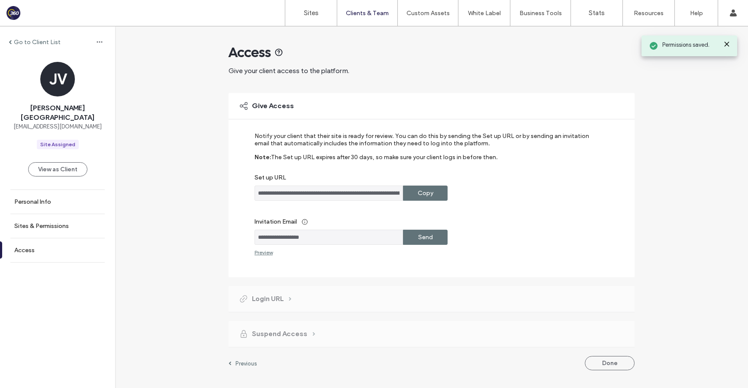
click at [443, 196] on div "Copy" at bounding box center [425, 193] width 45 height 15
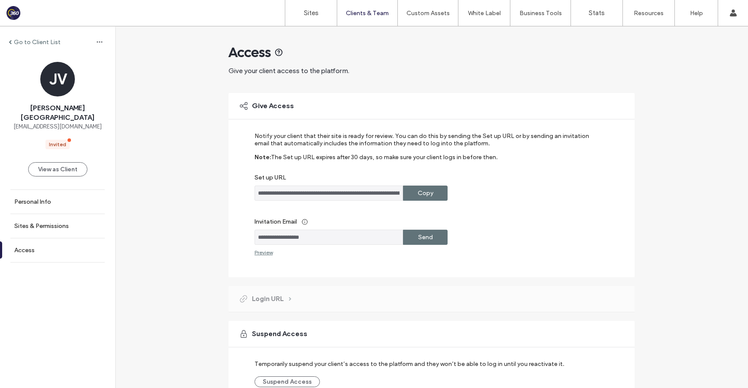
click at [43, 40] on label "Go to Client List" at bounding box center [37, 42] width 47 height 7
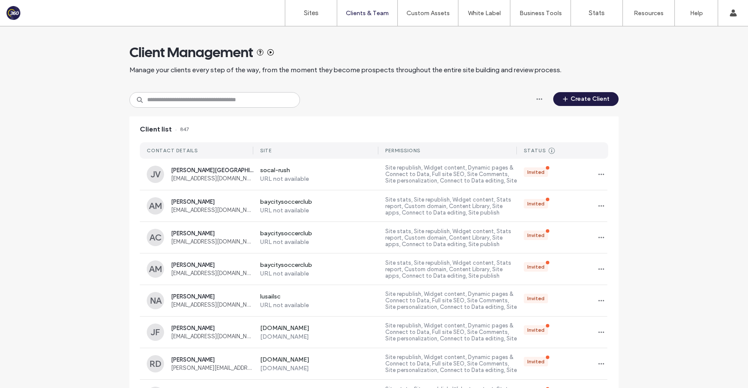
click at [575, 101] on button "Create Client" at bounding box center [585, 99] width 65 height 14
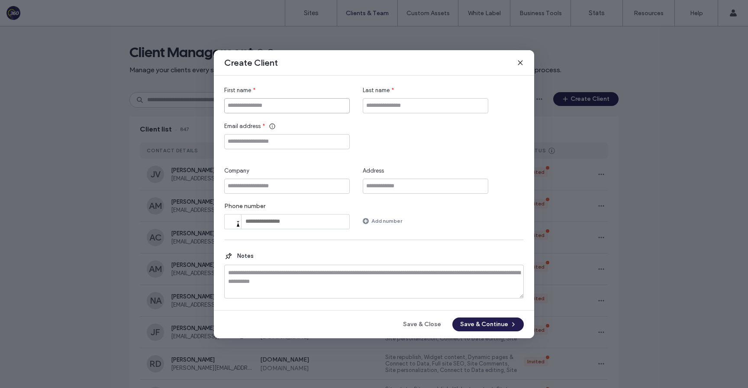
click at [309, 106] on input "First name" at bounding box center [286, 105] width 125 height 15
paste input "**********"
click at [245, 103] on input "**********" at bounding box center [286, 105] width 125 height 15
type input "****"
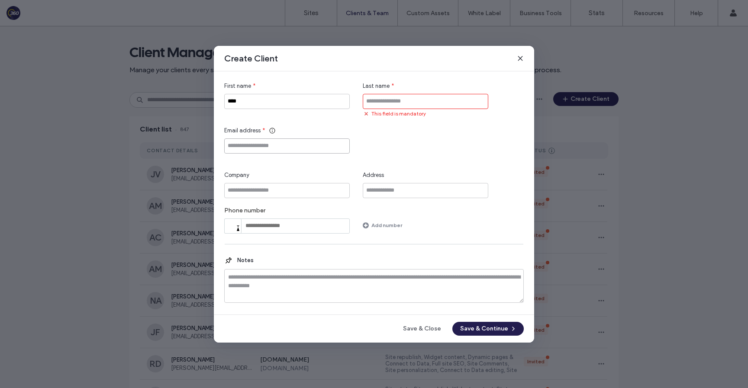
paste input "**********"
type input "**********"
click at [279, 106] on input "****" at bounding box center [286, 101] width 125 height 15
click at [374, 102] on input "Last name" at bounding box center [425, 101] width 125 height 15
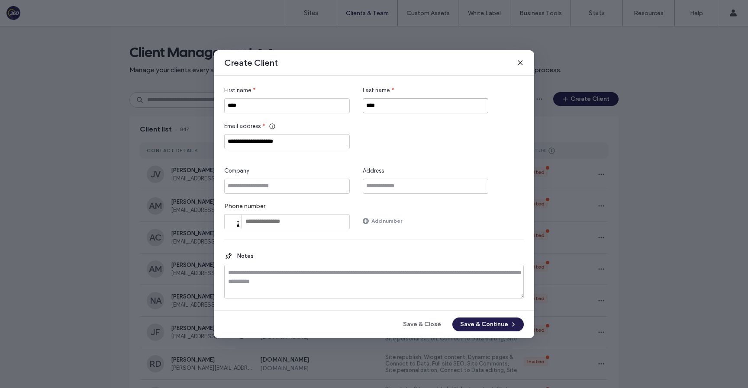
type input "****"
click at [428, 174] on div "Address" at bounding box center [425, 171] width 125 height 9
click at [393, 104] on input "****" at bounding box center [425, 105] width 125 height 15
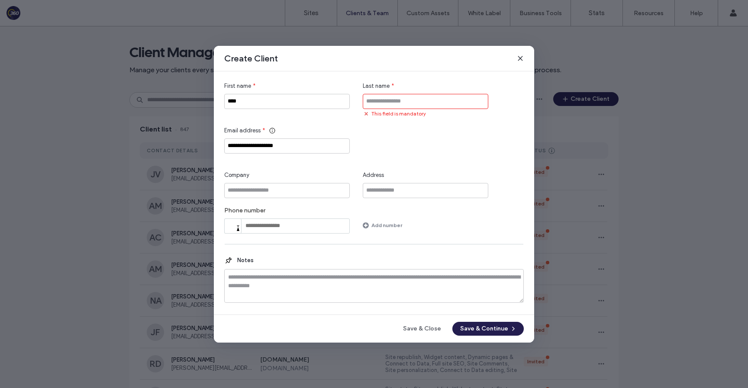
paste input "**********"
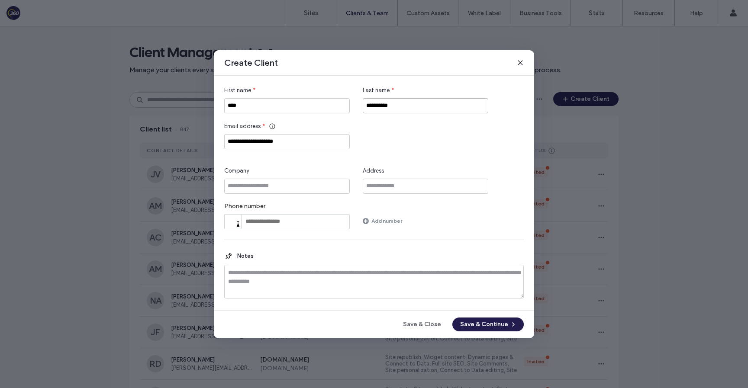
type input "**********"
click at [406, 139] on div "**********" at bounding box center [373, 135] width 299 height 27
click at [481, 325] on button "Save & Continue" at bounding box center [487, 325] width 71 height 14
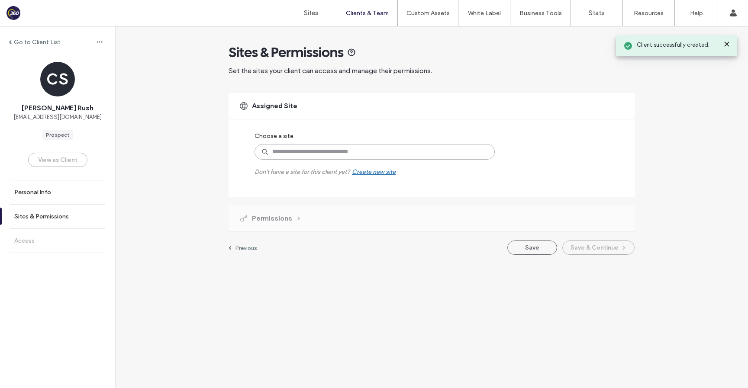
click at [342, 150] on input at bounding box center [374, 152] width 240 height 16
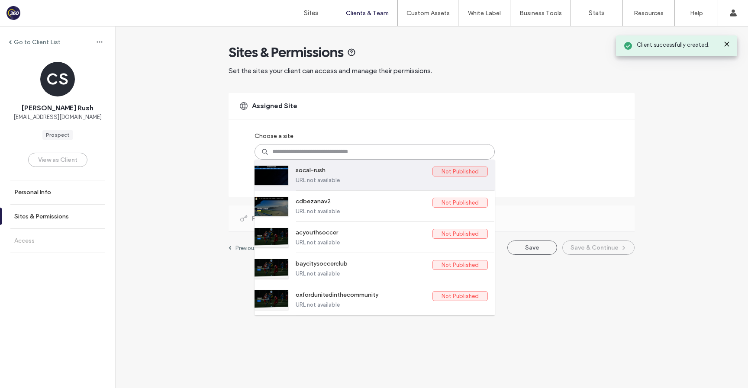
click at [335, 169] on label "socal-rush" at bounding box center [364, 172] width 137 height 10
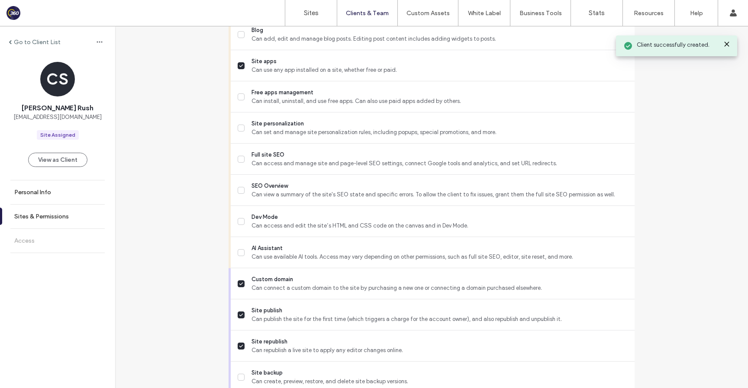
scroll to position [714, 0]
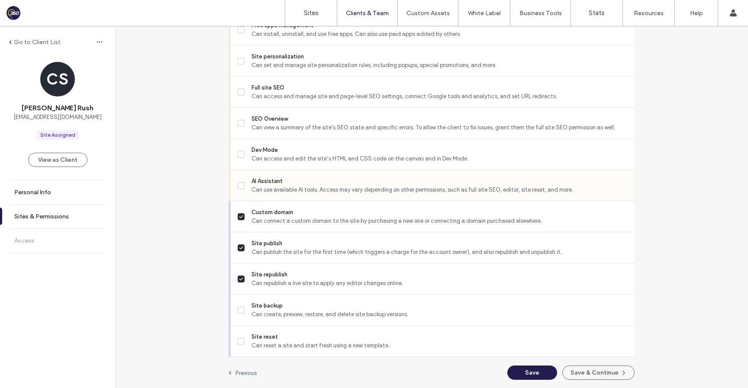
click at [324, 186] on span "Can use available AI tools. Access may vary depending on other permissions, suc…" at bounding box center [439, 190] width 376 height 9
click at [318, 156] on span "Can access and edit the site’s HTML and CSS code on the canvas and in Dev Mode." at bounding box center [439, 158] width 376 height 9
click at [311, 123] on span "Can view a summary of the site's SEO state and specific errors. To allow the cl…" at bounding box center [439, 127] width 376 height 9
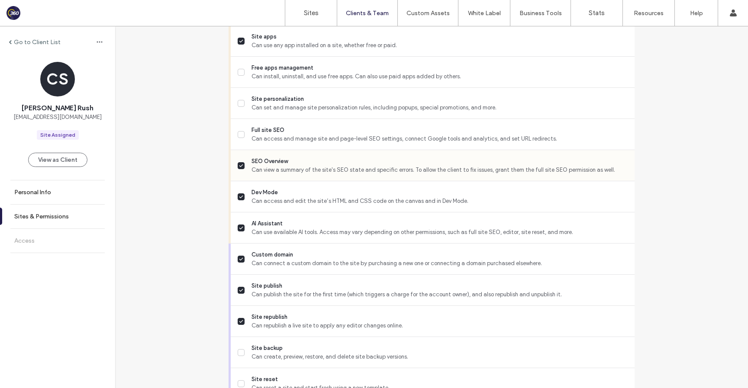
scroll to position [579, 0]
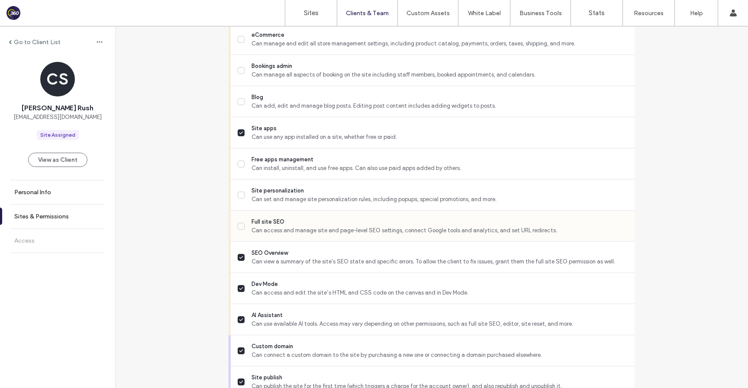
click at [288, 222] on span "Full site SEO" at bounding box center [439, 222] width 376 height 9
click at [289, 198] on span "Can set and manage site personalization rules, including popups, special promot…" at bounding box center [439, 199] width 376 height 9
click at [289, 170] on span "Can install, uninstall, and use free apps. Can also use paid apps added by othe…" at bounding box center [439, 168] width 376 height 9
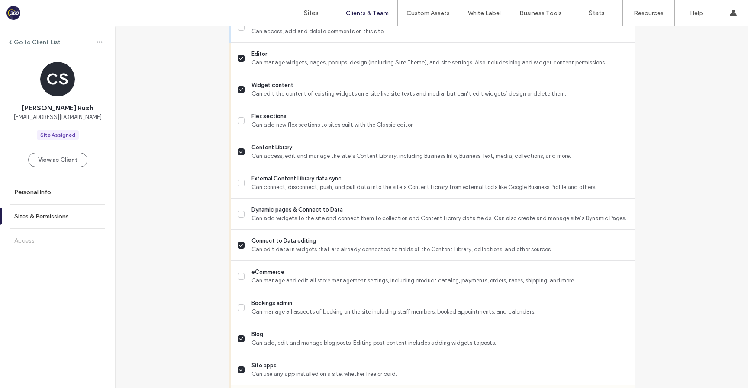
scroll to position [310, 0]
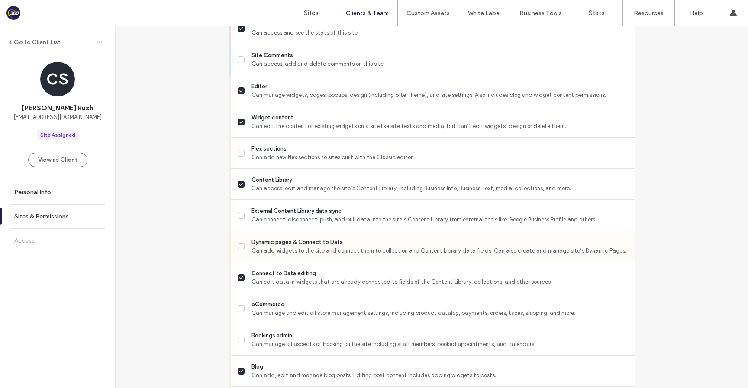
click at [275, 245] on span "Dynamic pages & Connect to Data" at bounding box center [439, 242] width 376 height 9
click at [278, 217] on span "Can connect, disconnect, push, and pull data into the site’s Content Library fr…" at bounding box center [439, 219] width 376 height 9
click at [278, 146] on span "Flex sections" at bounding box center [439, 149] width 376 height 9
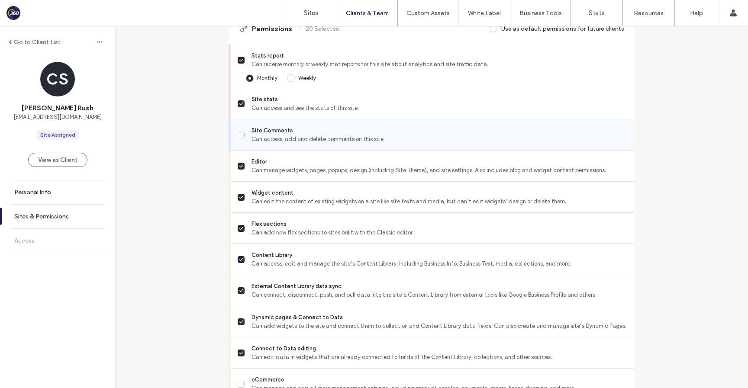
click at [277, 138] on span "Can access, add and delete comments on this site." at bounding box center [439, 139] width 376 height 9
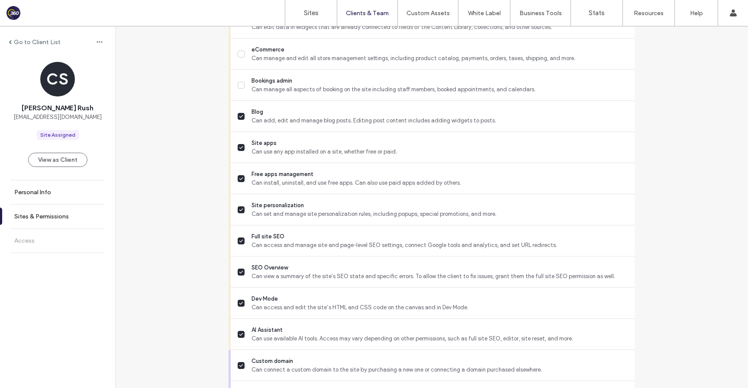
scroll to position [714, 0]
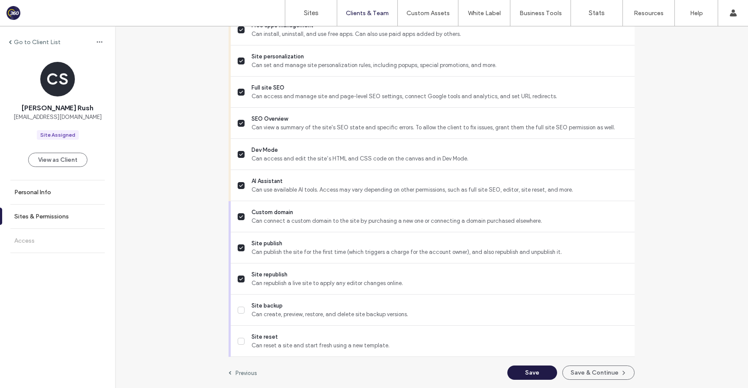
click at [532, 370] on button "Save" at bounding box center [532, 373] width 50 height 14
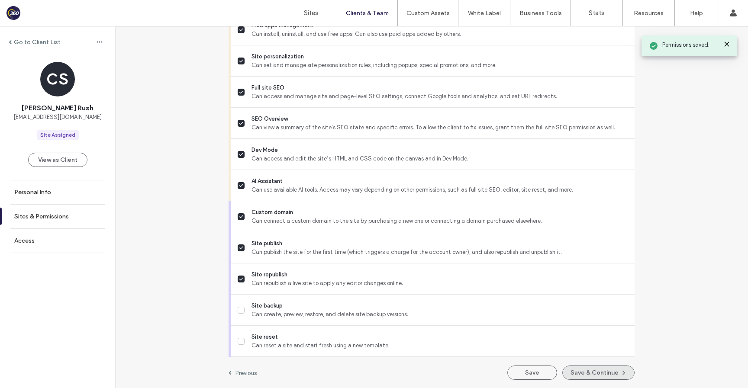
click at [603, 373] on button "Save & Continue" at bounding box center [598, 373] width 72 height 14
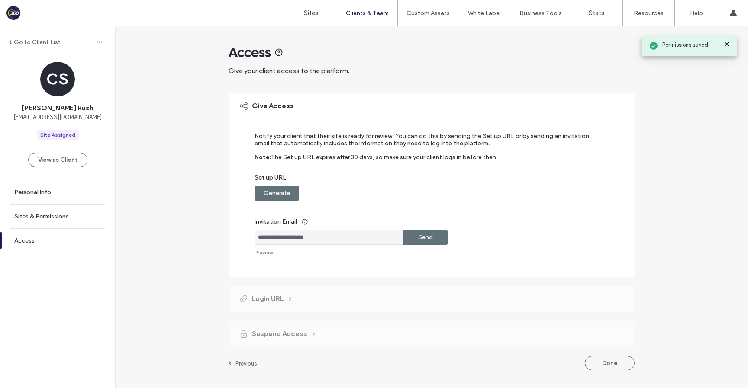
click at [277, 193] on label "Generate" at bounding box center [277, 193] width 27 height 16
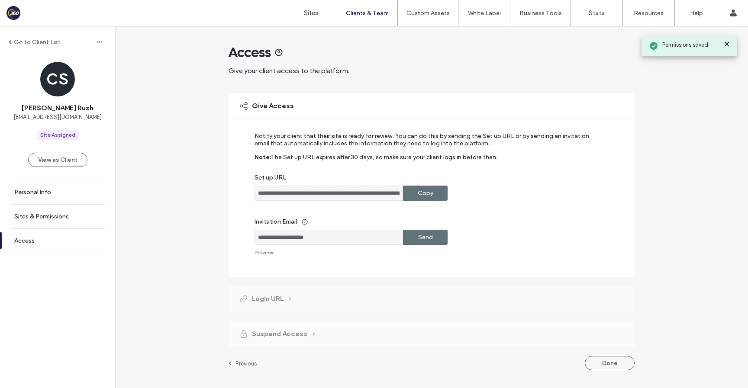
click at [425, 195] on label "Copy" at bounding box center [426, 193] width 16 height 16
